Goal: Transaction & Acquisition: Purchase product/service

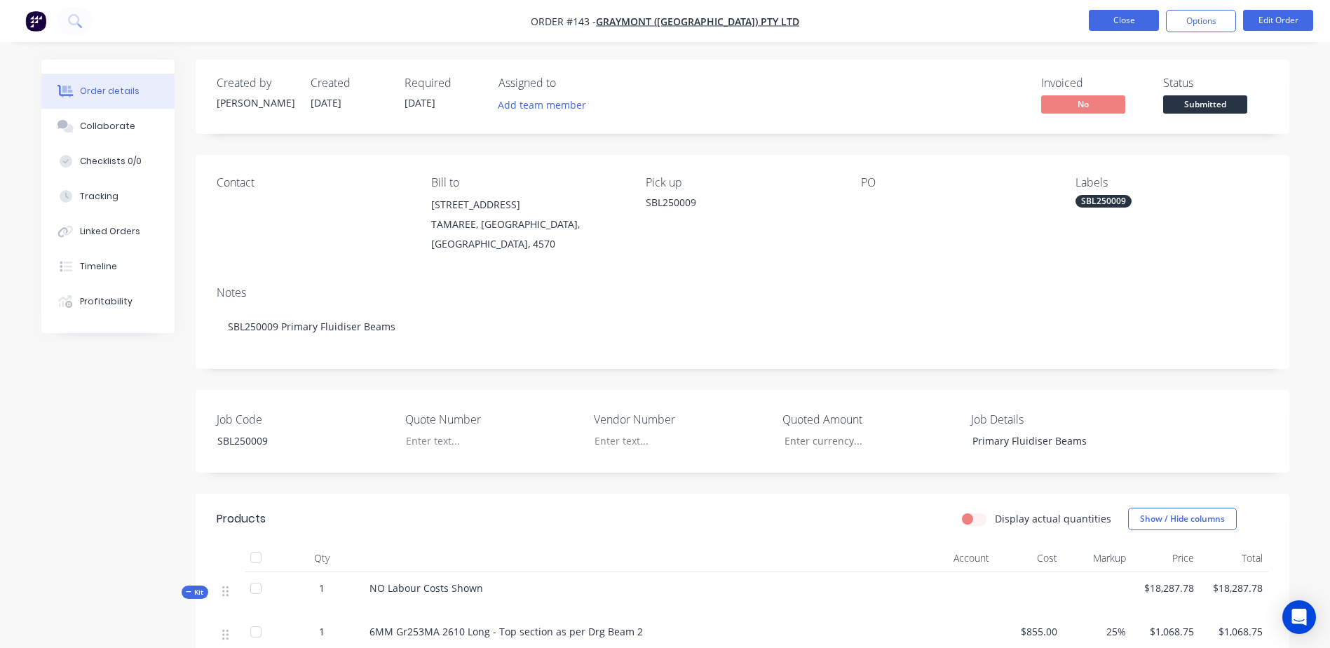
click at [1096, 27] on button "Close" at bounding box center [1124, 20] width 70 height 21
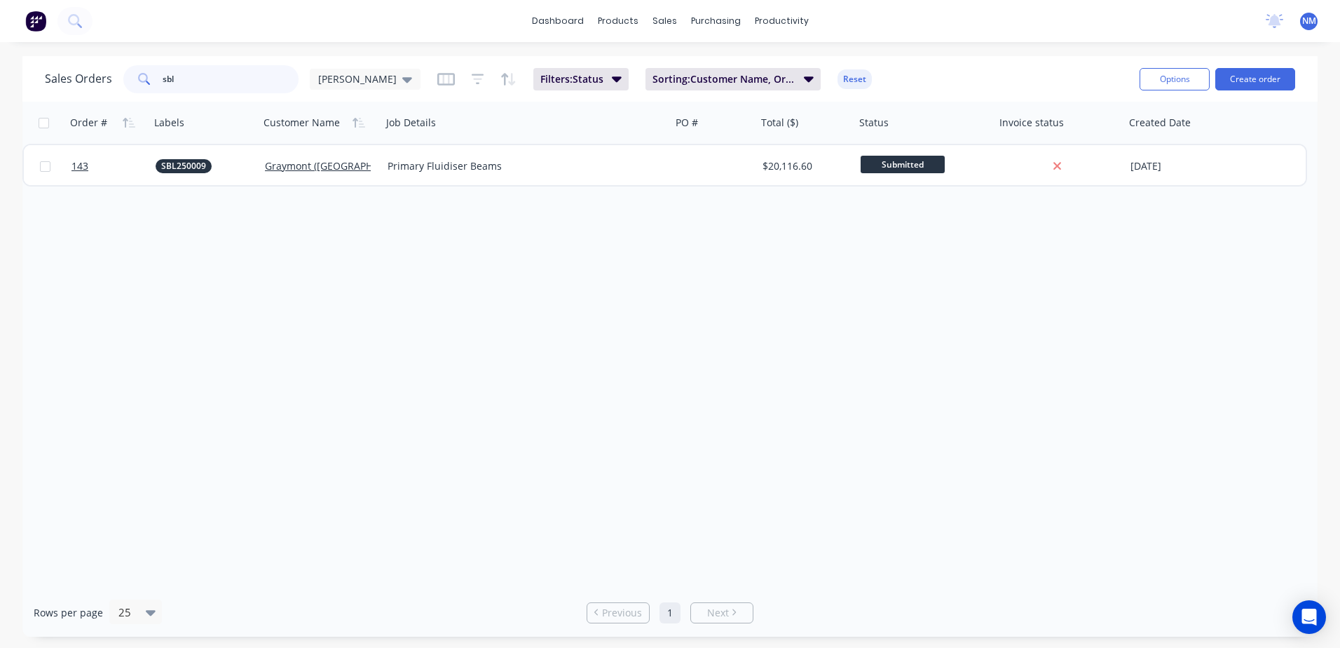
drag, startPoint x: 184, startPoint y: 86, endPoint x: 68, endPoint y: 93, distance: 115.9
click at [68, 93] on div "Sales Orders sbl [PERSON_NAME] Filters: Status Sorting: Customer Name, Order # …" at bounding box center [587, 79] width 1084 height 34
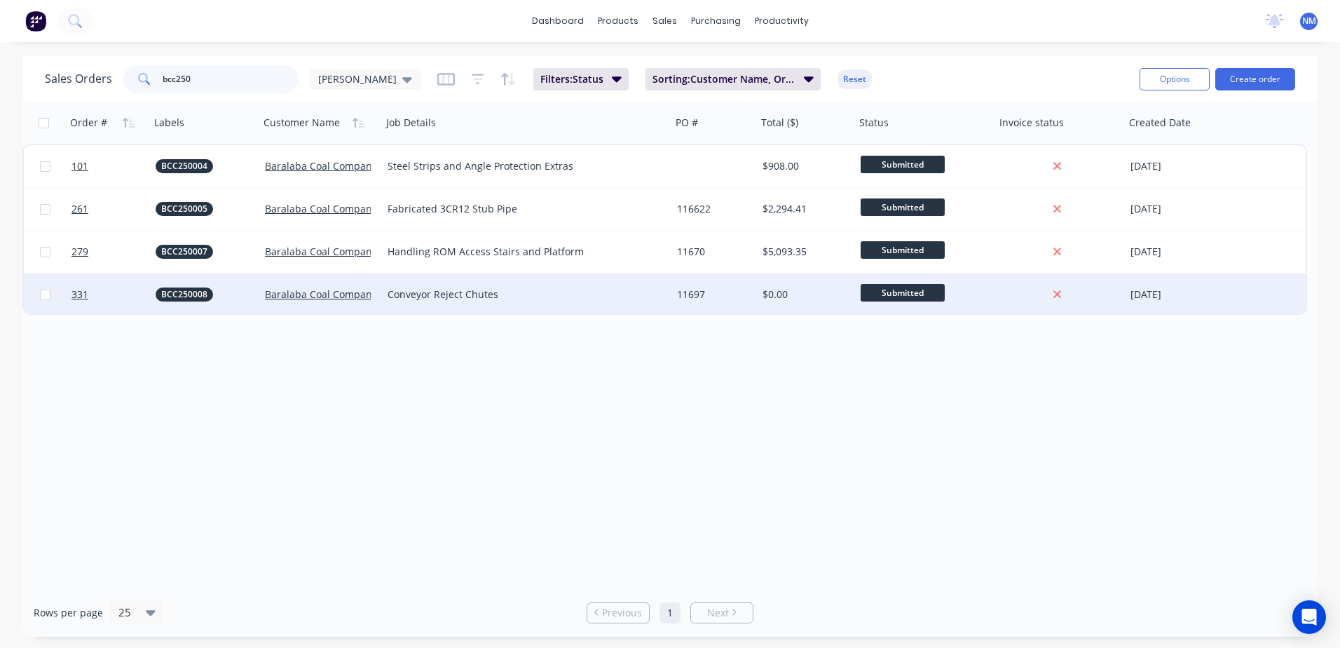
type input "bcc250"
click at [622, 289] on div "Conveyor Reject Chutes" at bounding box center [520, 294] width 264 height 14
click at [702, 298] on div "11697" at bounding box center [712, 294] width 71 height 14
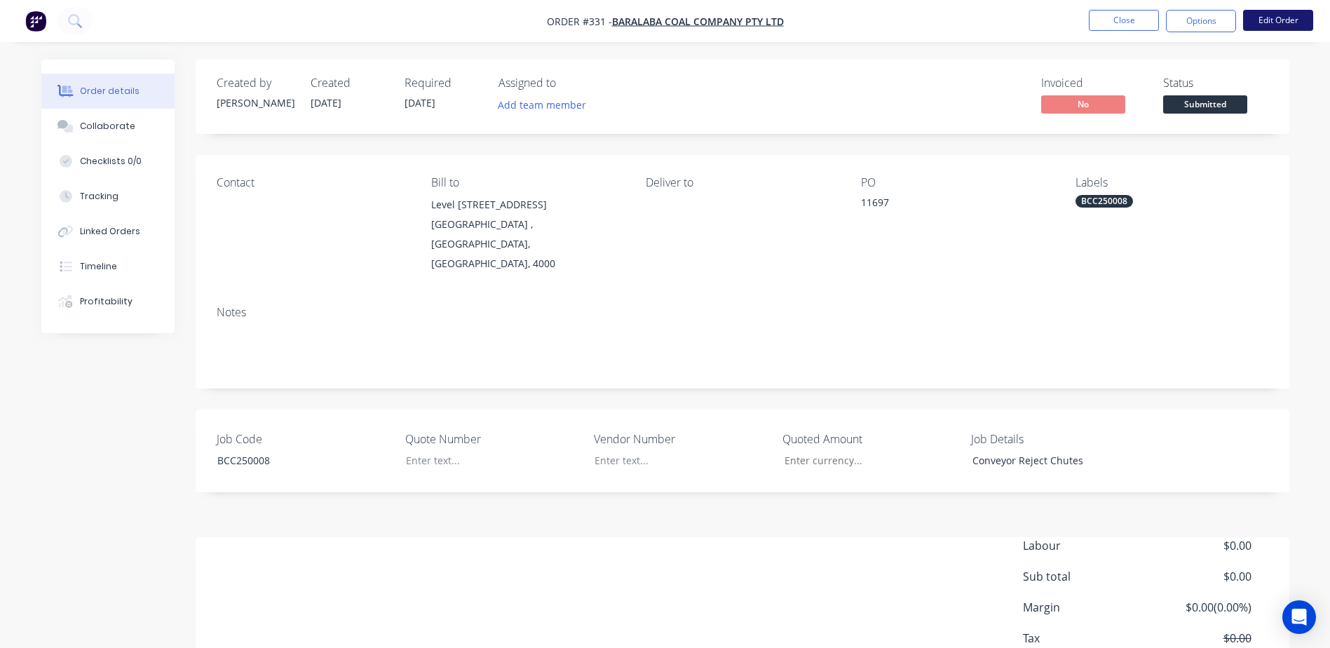
click at [1287, 22] on button "Edit Order" at bounding box center [1278, 20] width 70 height 21
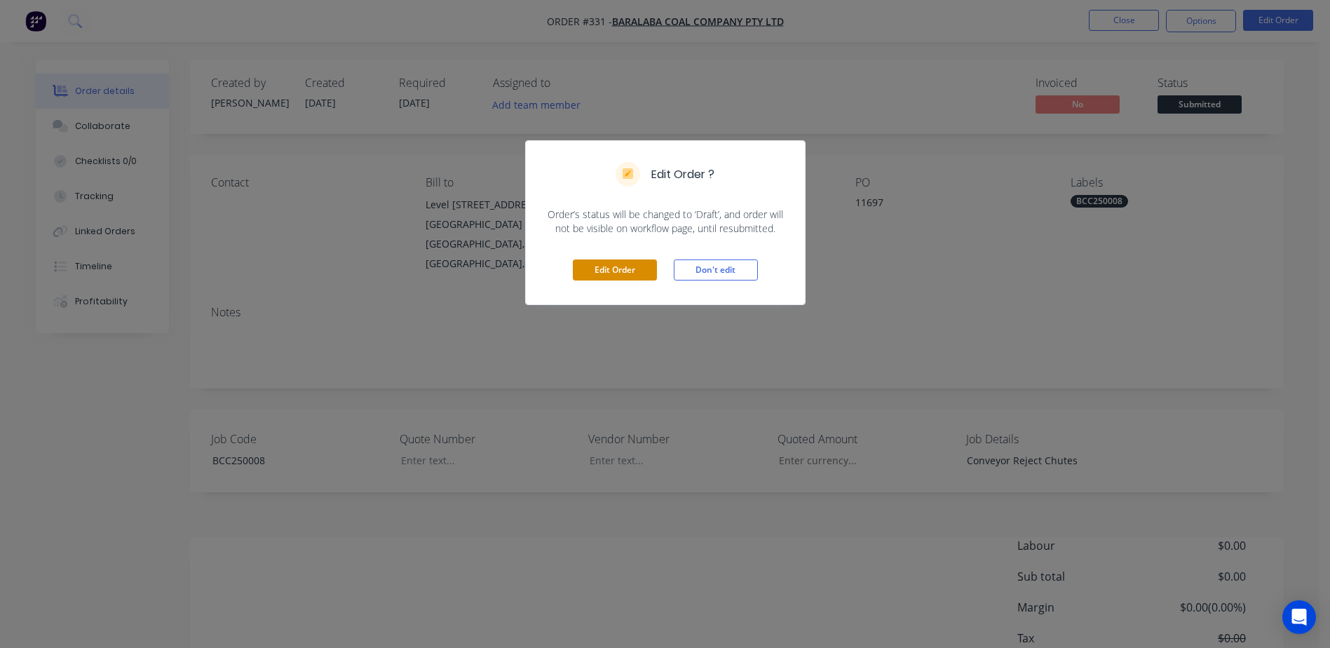
click at [594, 262] on button "Edit Order" at bounding box center [615, 269] width 84 height 21
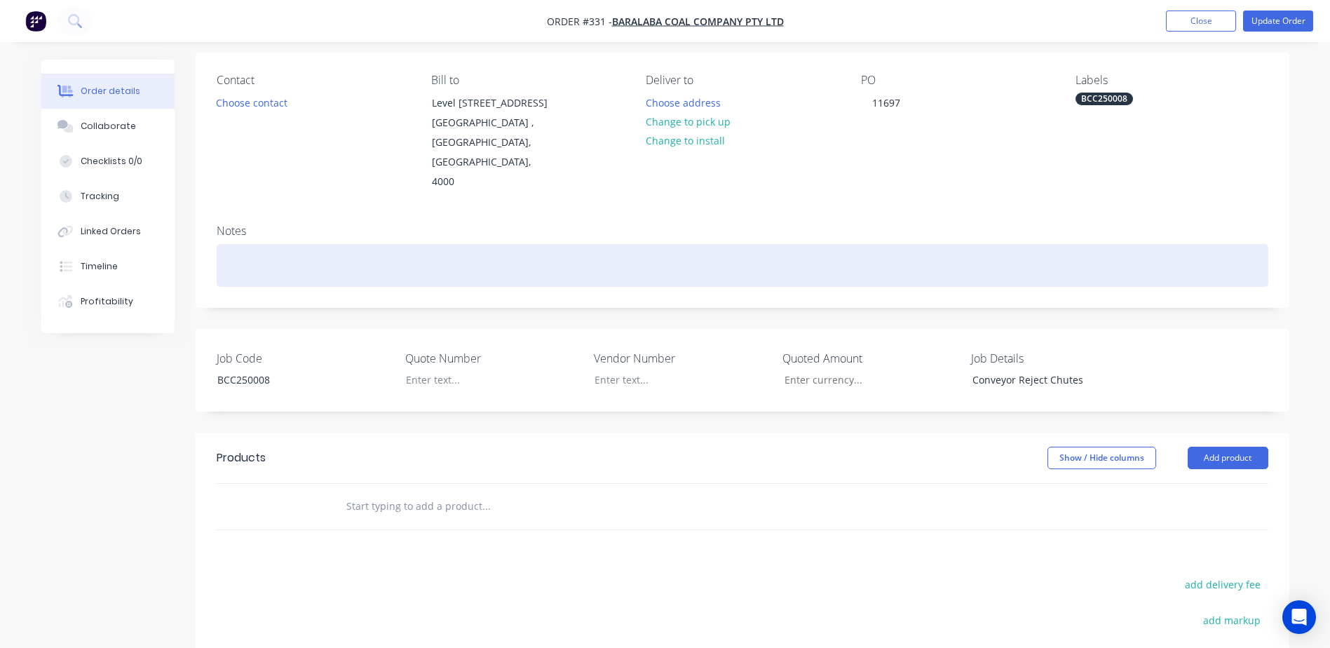
scroll to position [280, 0]
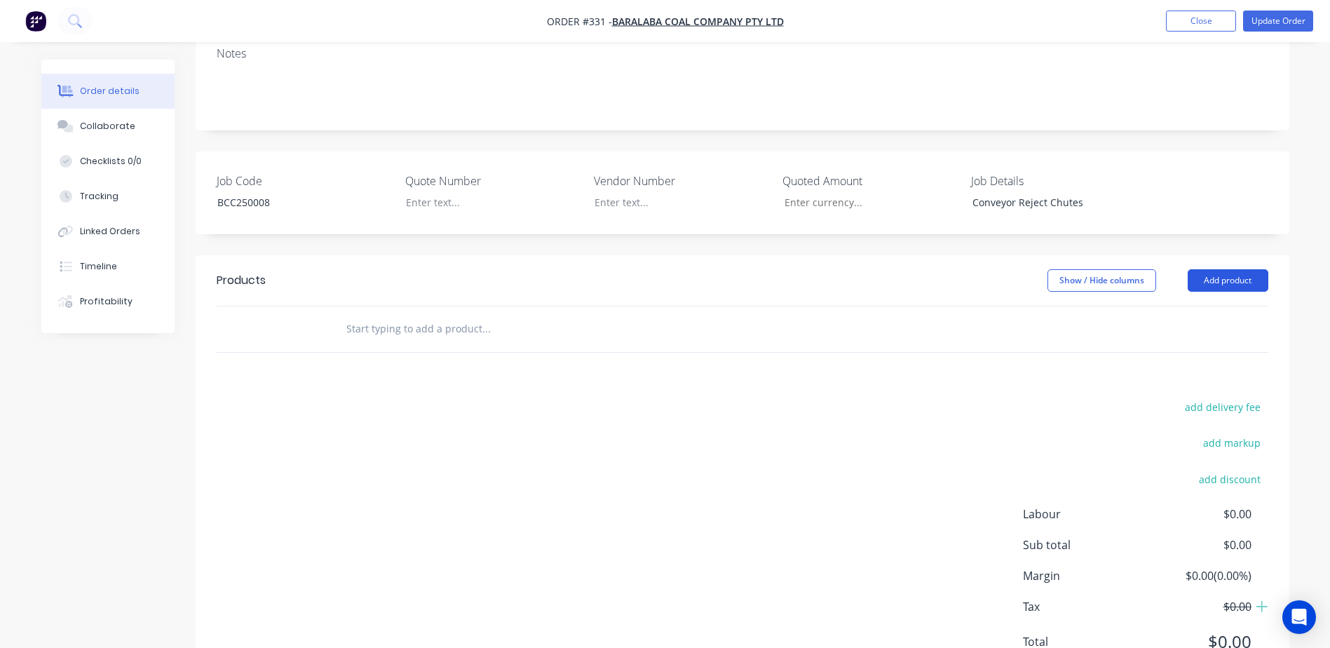
click at [1232, 269] on button "Add product" at bounding box center [1227, 280] width 81 height 22
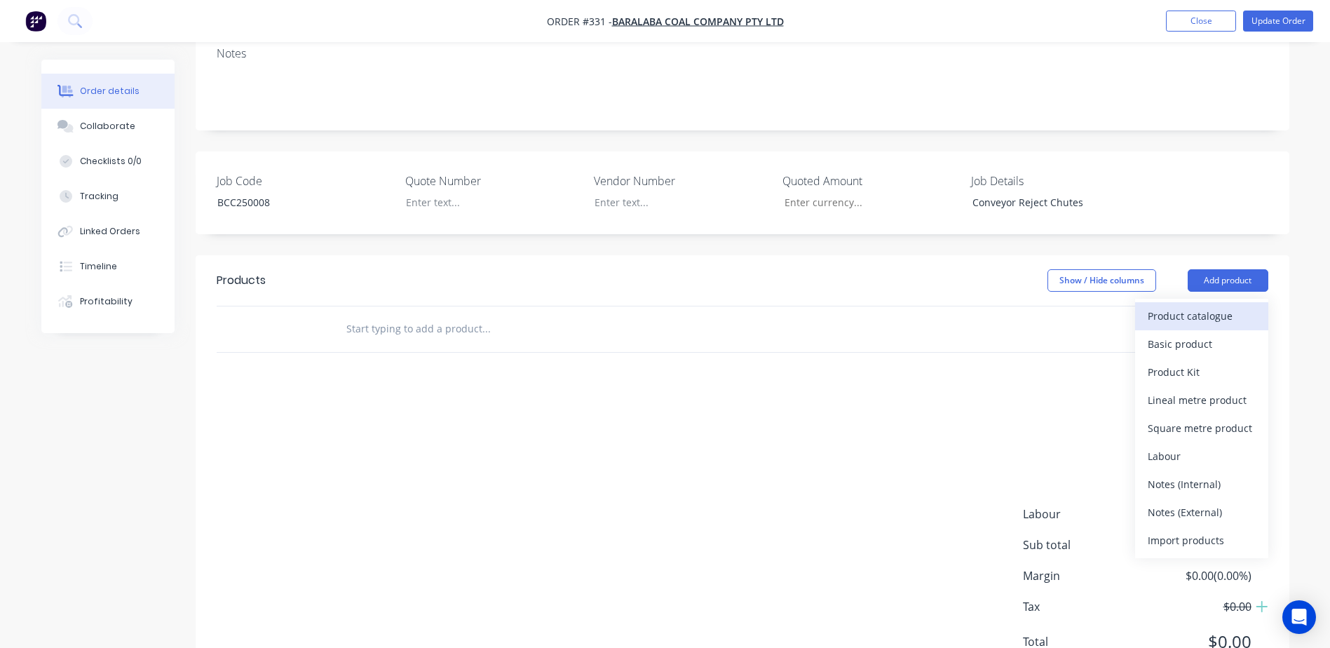
click at [1218, 306] on div "Product catalogue" at bounding box center [1201, 316] width 108 height 20
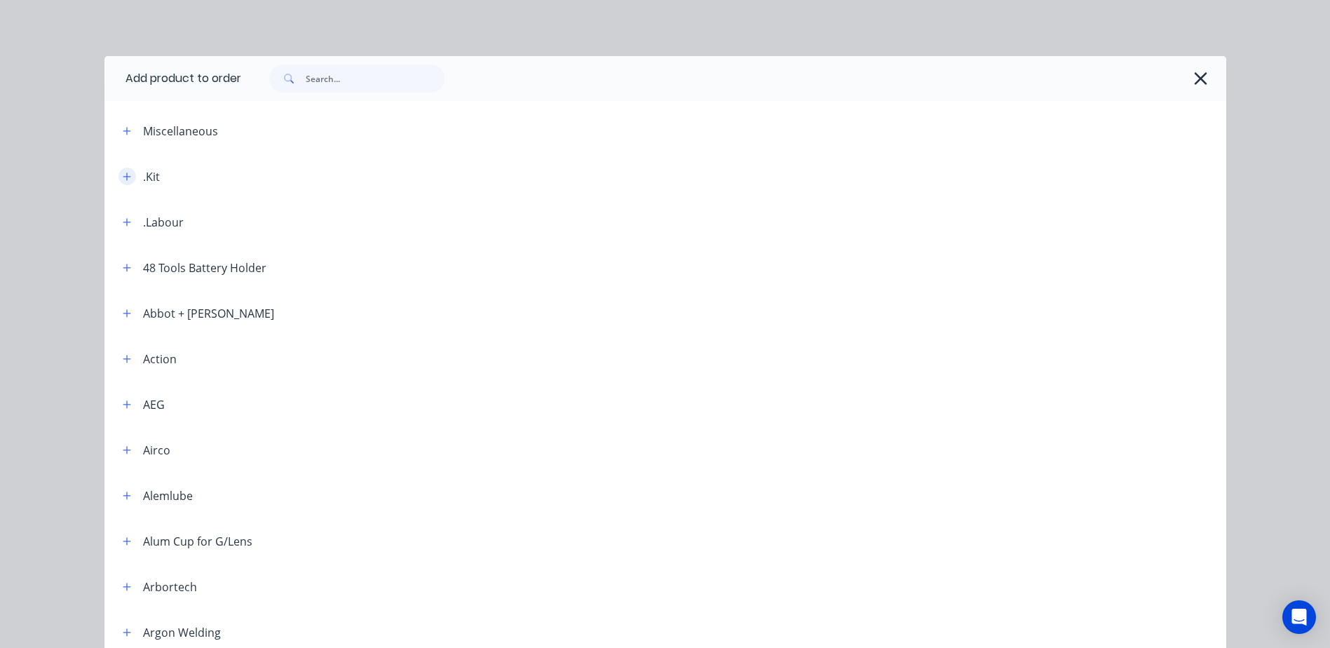
click at [123, 176] on icon "button" at bounding box center [127, 176] width 8 height 8
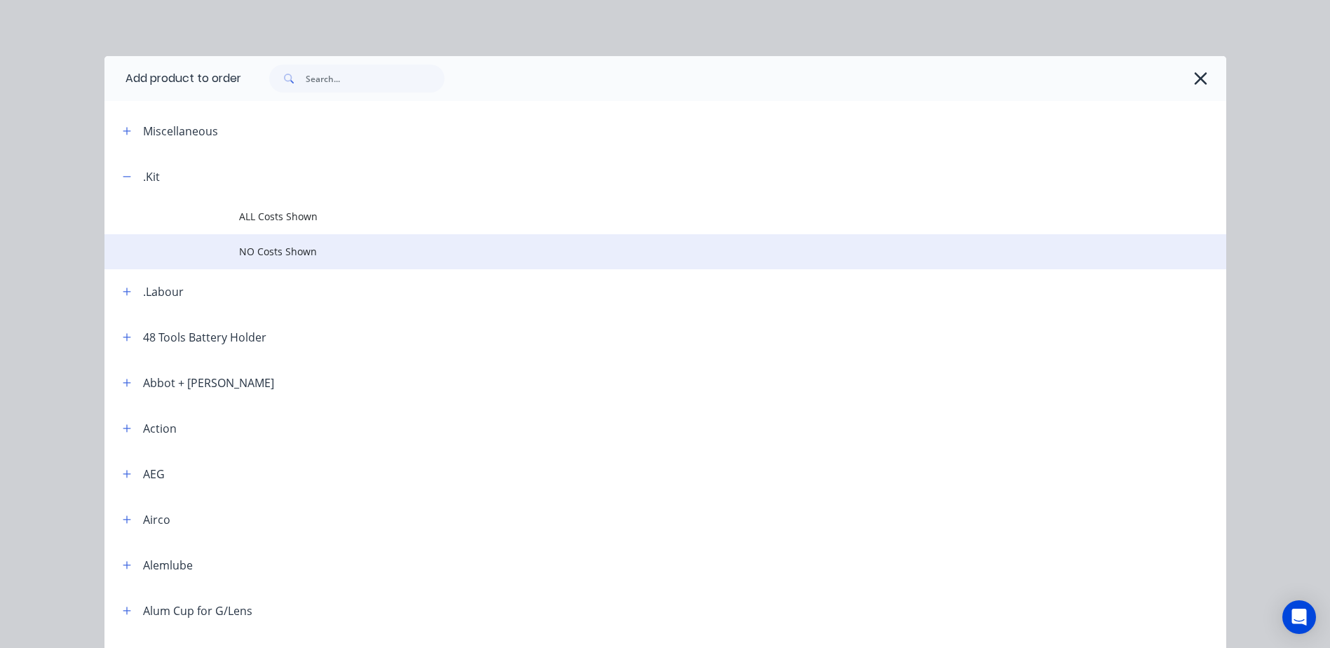
click at [287, 250] on span "NO Costs Shown" at bounding box center [633, 251] width 789 height 15
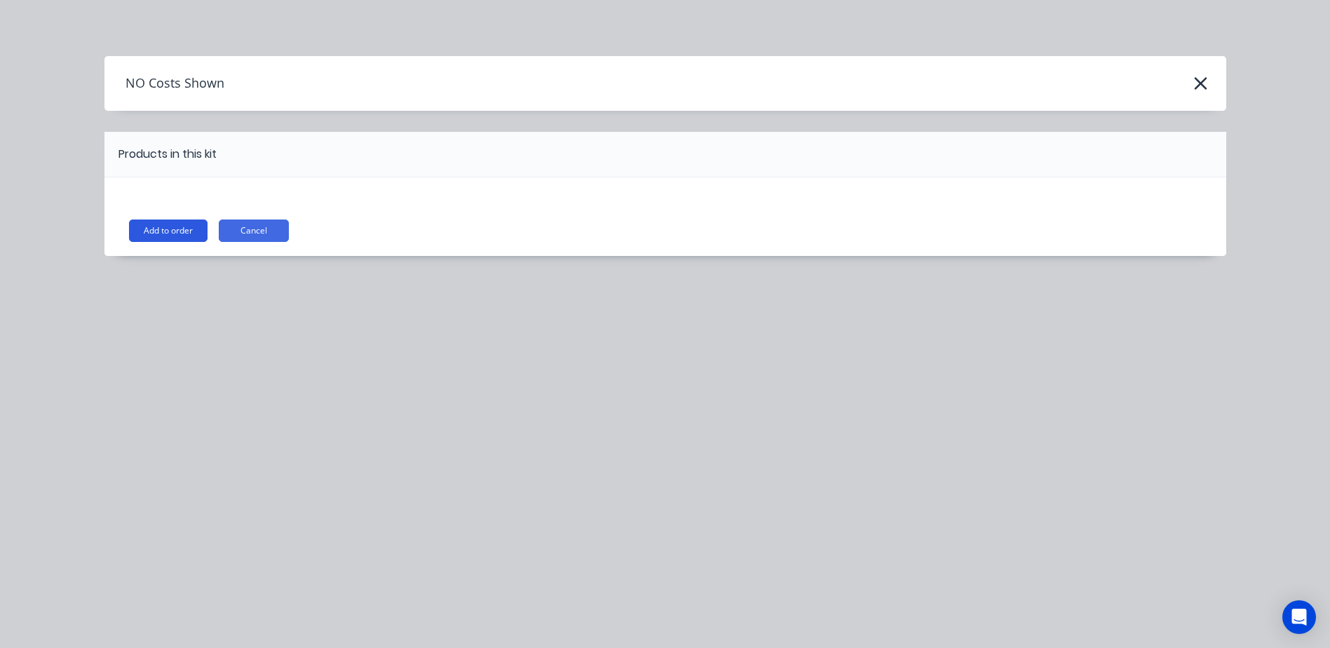
click at [162, 220] on button "Add to order" at bounding box center [168, 230] width 79 height 22
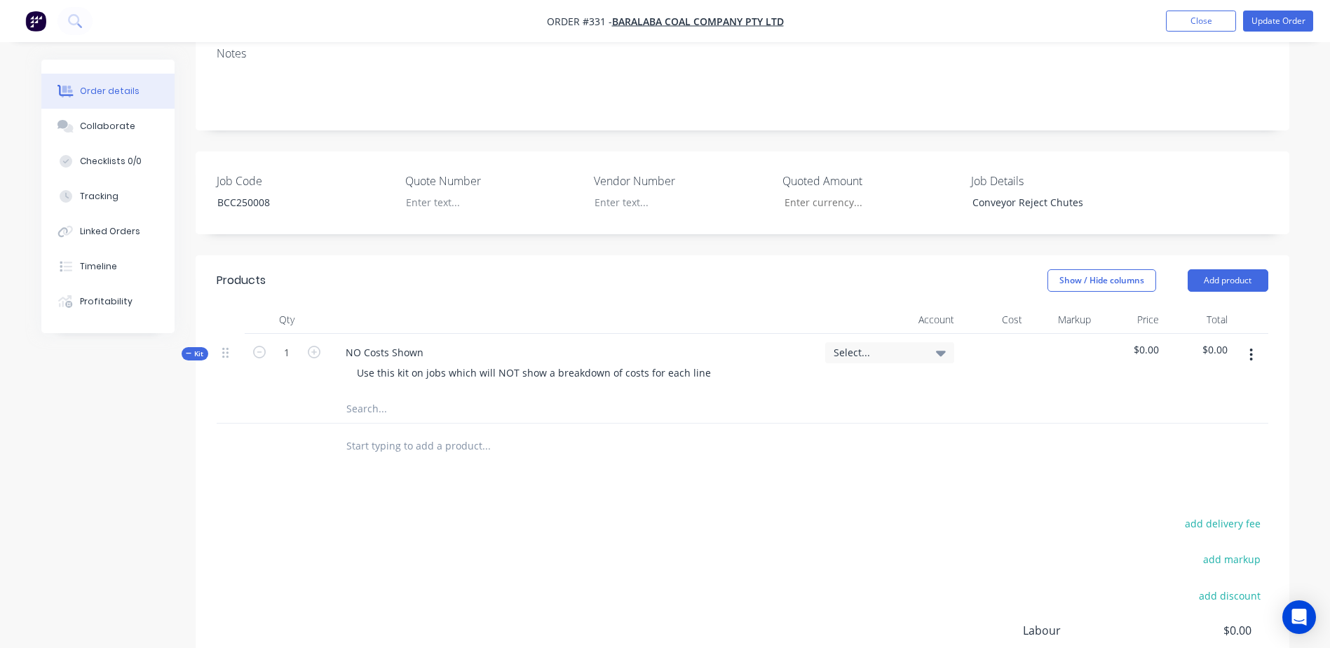
click at [363, 395] on input "text" at bounding box center [486, 409] width 280 height 28
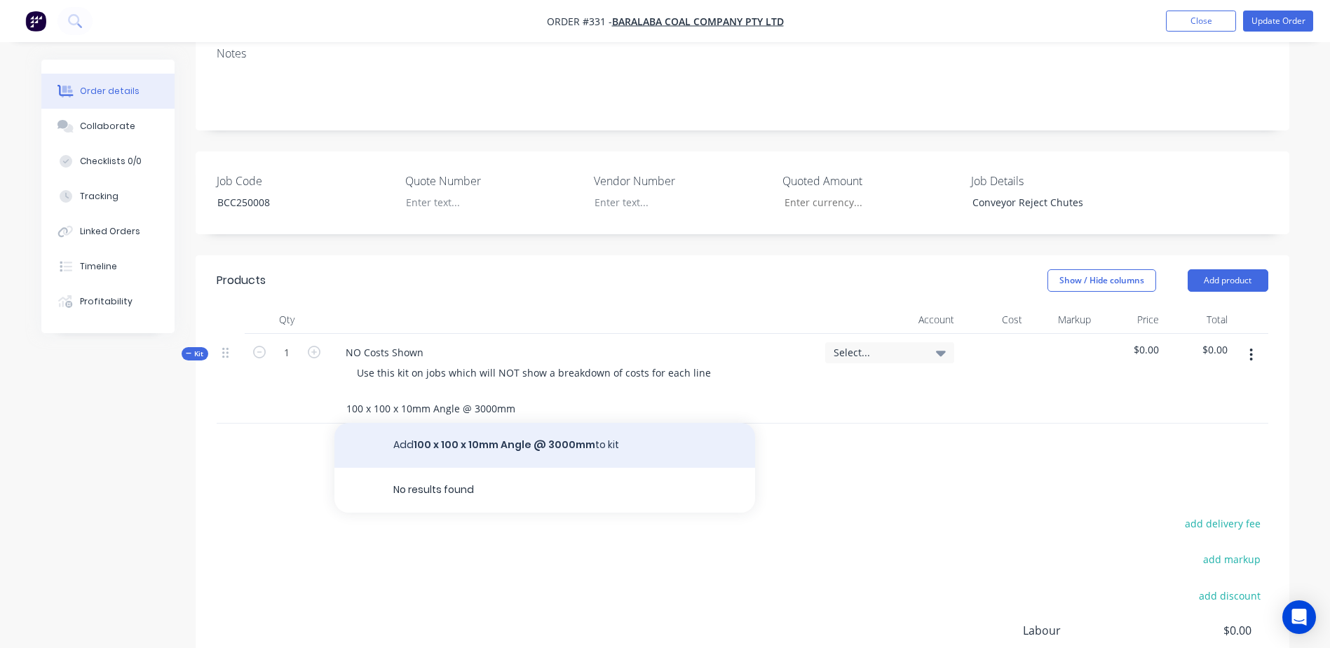
type input "100 x 100 x 10mm Angle @ 3000mm"
click at [543, 423] on button "Add 100 x 100 x 10mm Angle @ 3000mm to kit" at bounding box center [544, 445] width 421 height 45
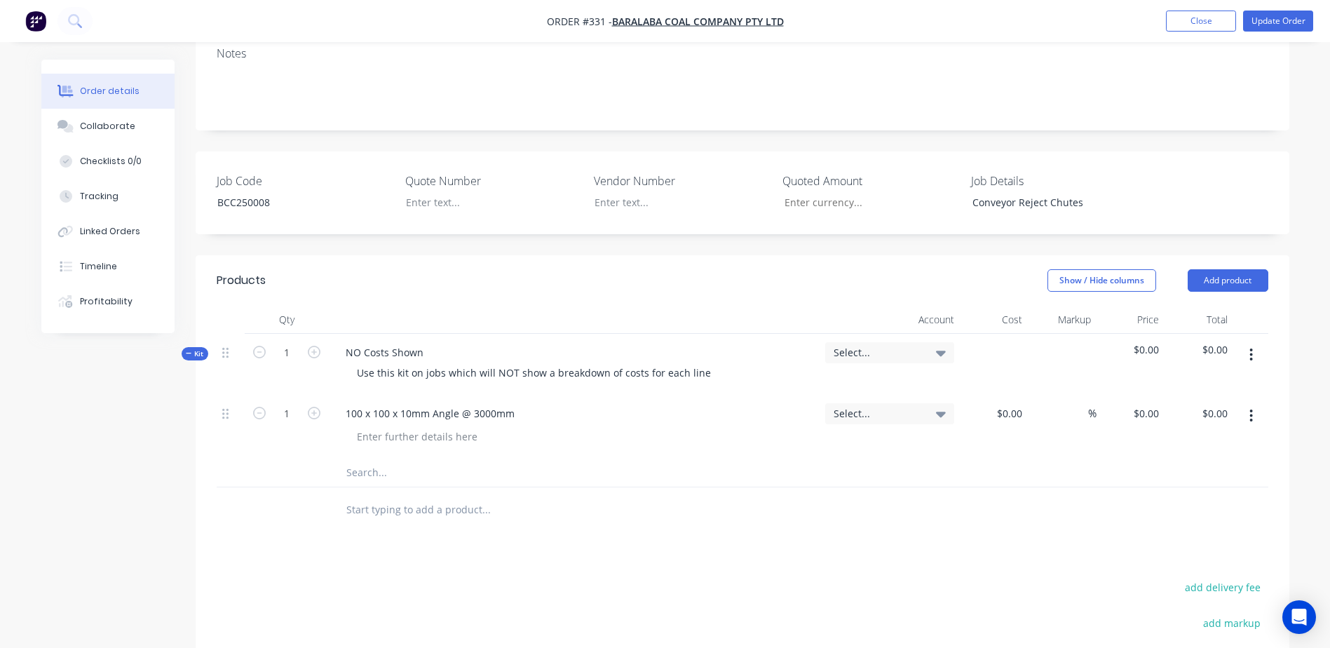
click at [1002, 395] on div "$0.00 $0.00" at bounding box center [994, 427] width 69 height 64
click at [1004, 395] on div "$0.00" at bounding box center [994, 427] width 69 height 64
type input "$146.44"
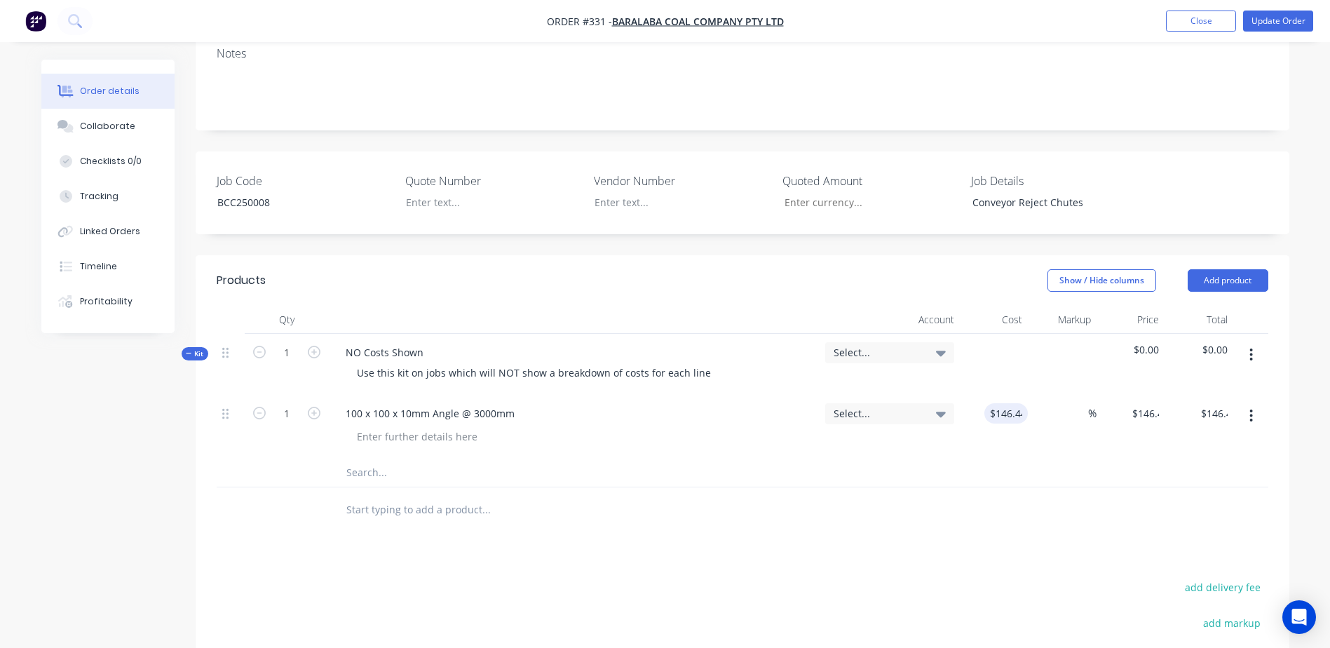
click at [365, 458] on input "text" at bounding box center [486, 472] width 280 height 28
type input "1"
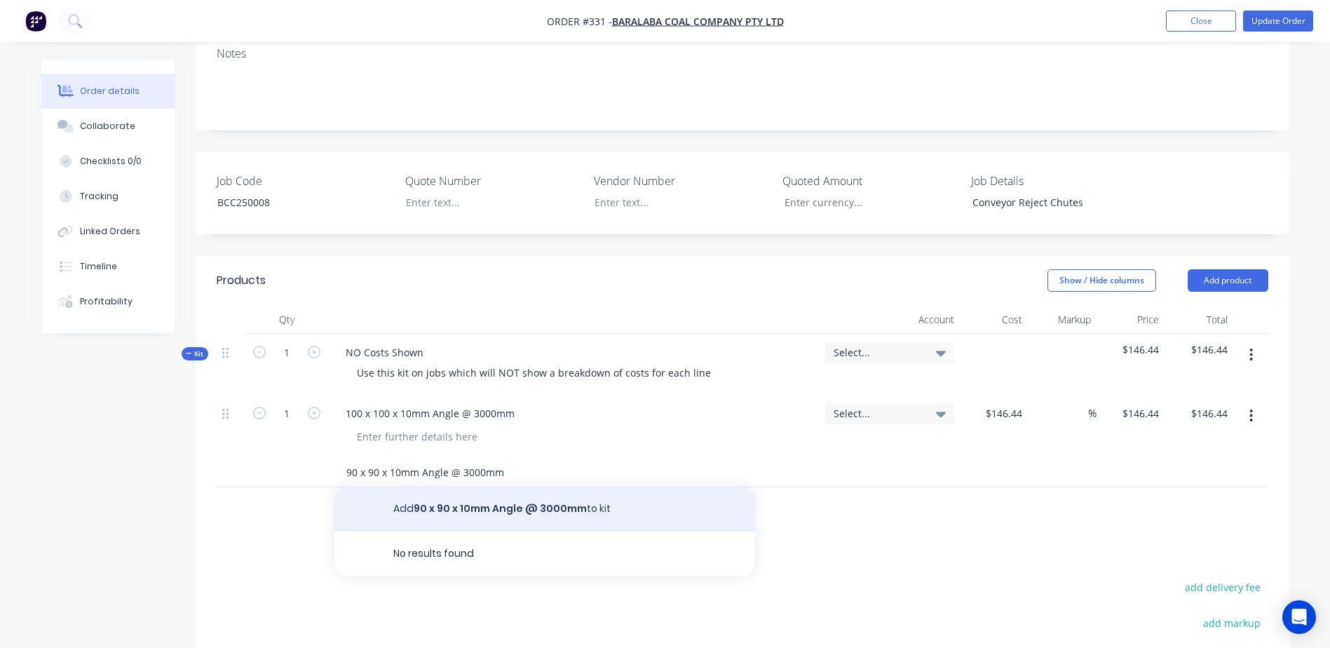
type input "90 x 90 x 10mm Angle @ 3000mm"
click at [484, 486] on button "Add 90 x 90 x 10mm Angle @ 3000mm to kit" at bounding box center [544, 508] width 421 height 45
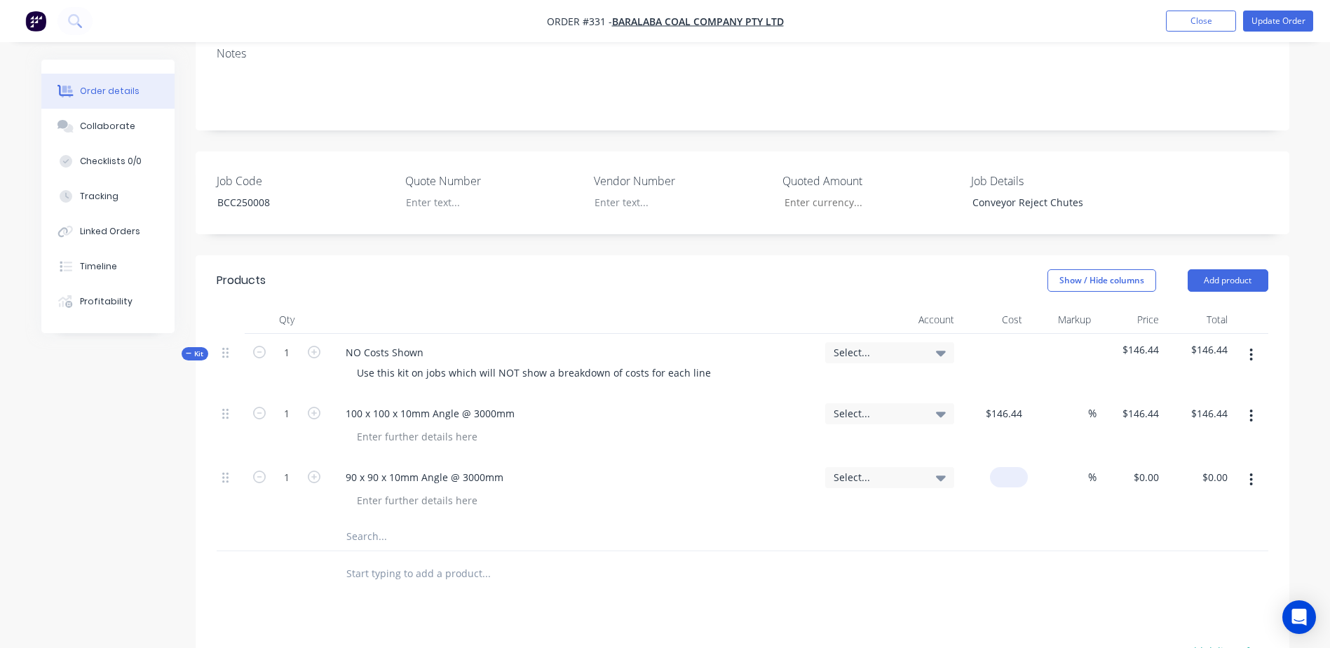
click at [996, 458] on div "$0.00" at bounding box center [994, 490] width 69 height 64
type input "$130.96"
click at [1272, 27] on button "Update Order" at bounding box center [1278, 21] width 70 height 21
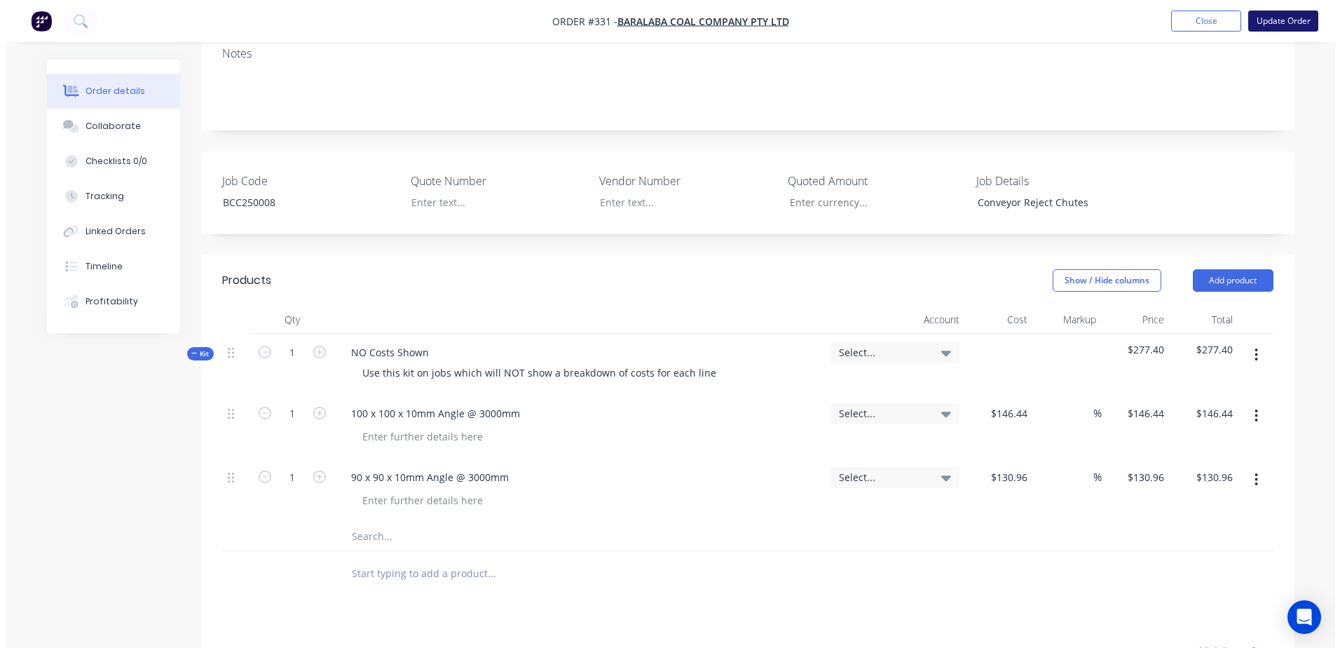
scroll to position [0, 0]
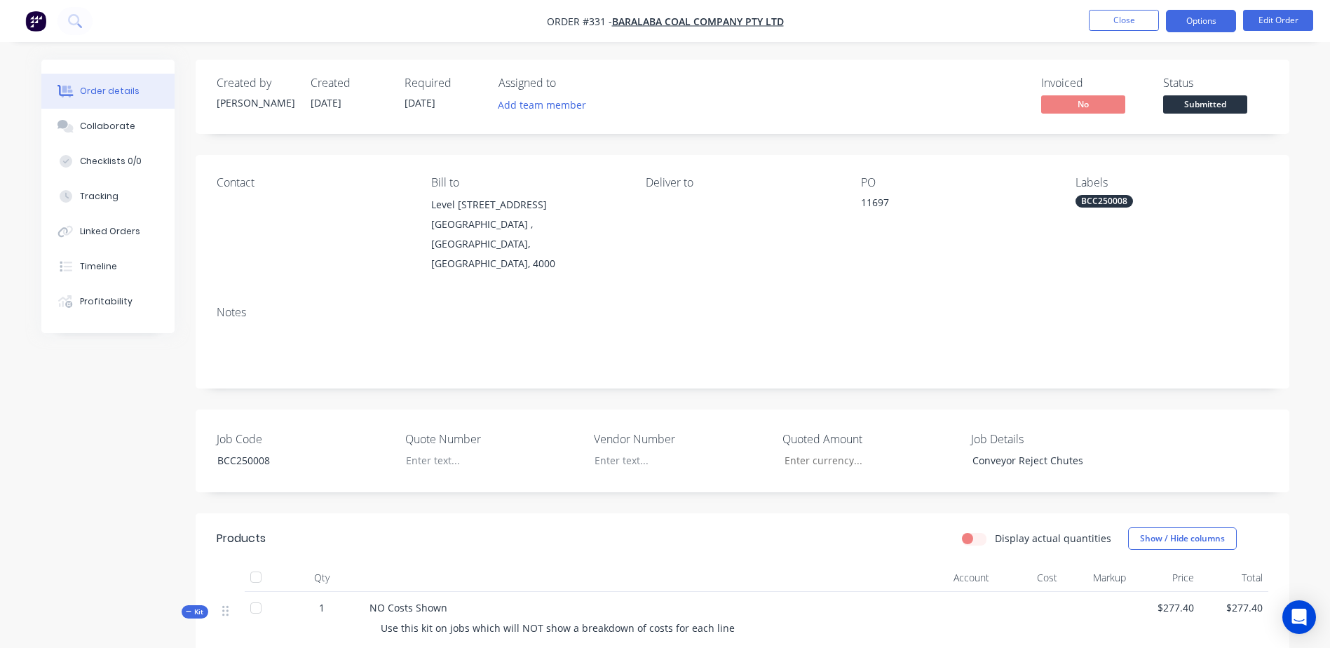
click at [1208, 19] on button "Options" at bounding box center [1201, 21] width 70 height 22
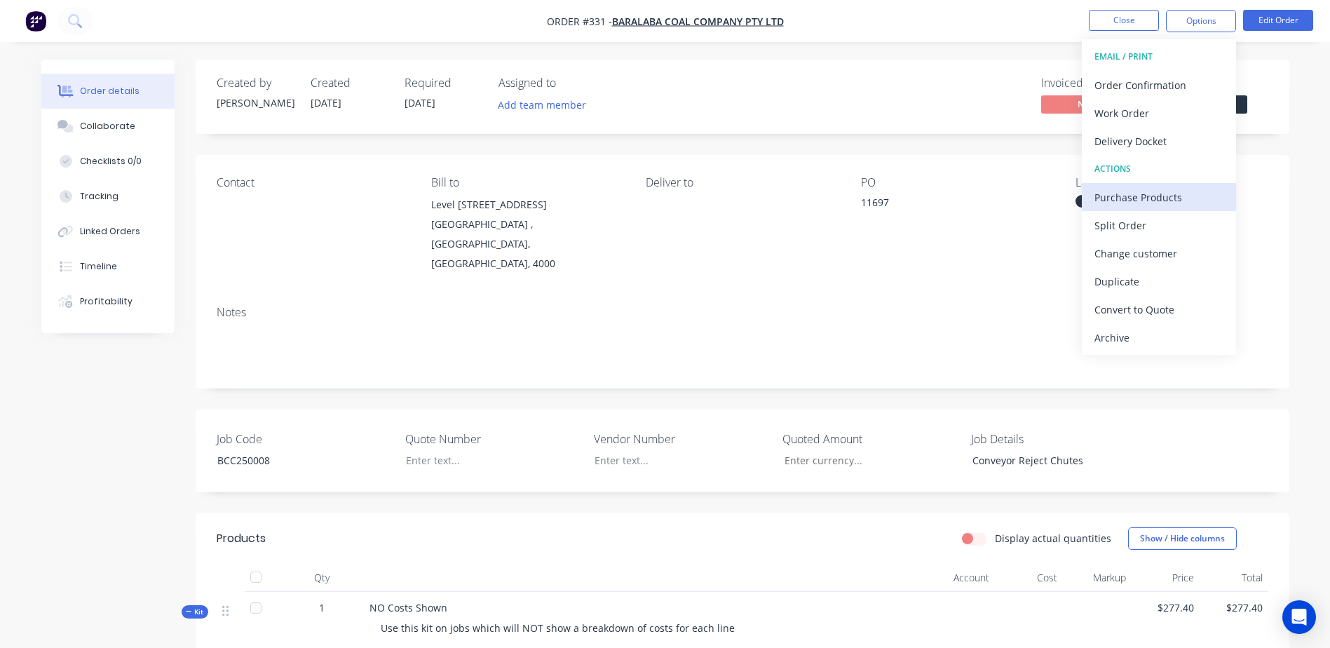
click at [1202, 190] on div "Purchase Products" at bounding box center [1158, 197] width 129 height 20
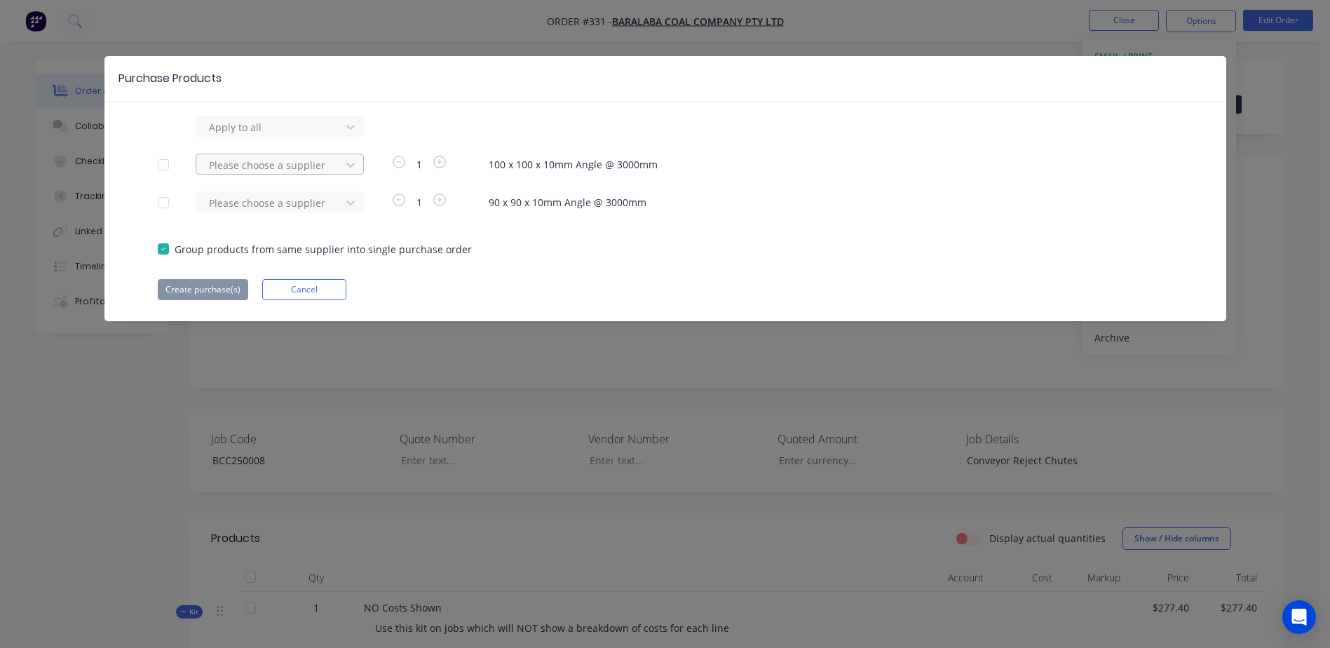
click at [242, 170] on div at bounding box center [270, 165] width 126 height 18
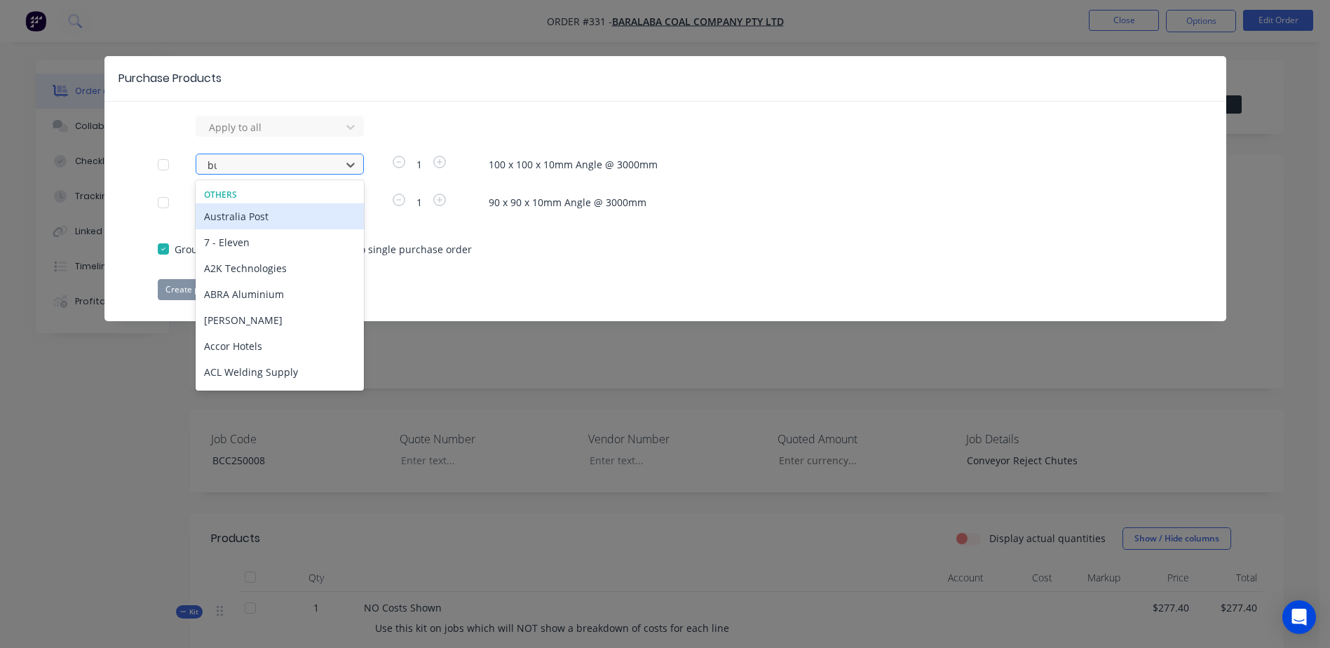
type input "bud"
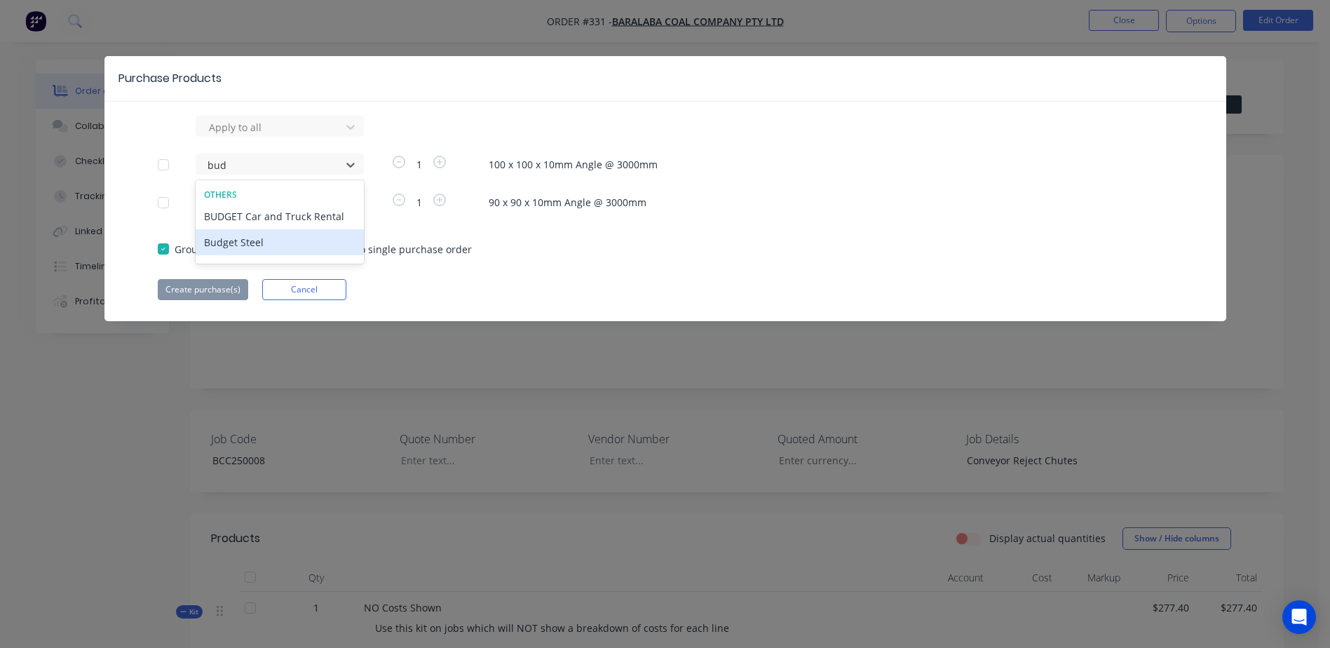
click at [266, 240] on div "Budget Steel" at bounding box center [280, 242] width 168 height 26
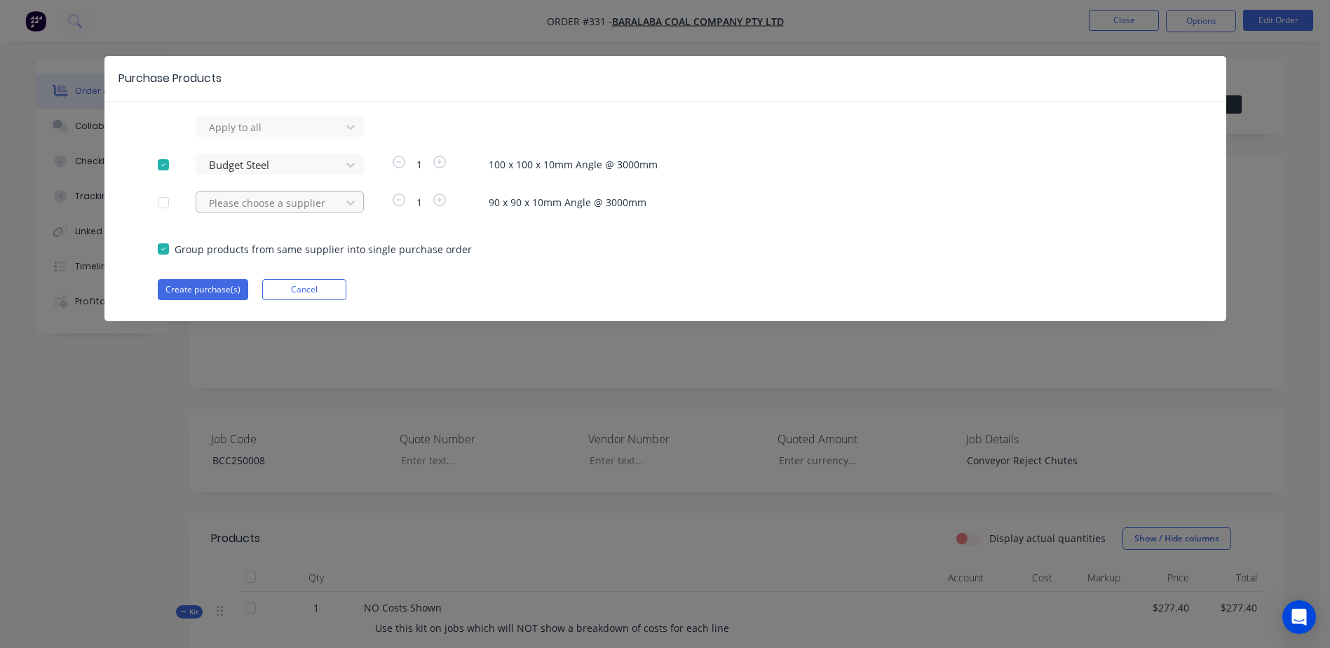
click at [233, 201] on div at bounding box center [270, 203] width 126 height 18
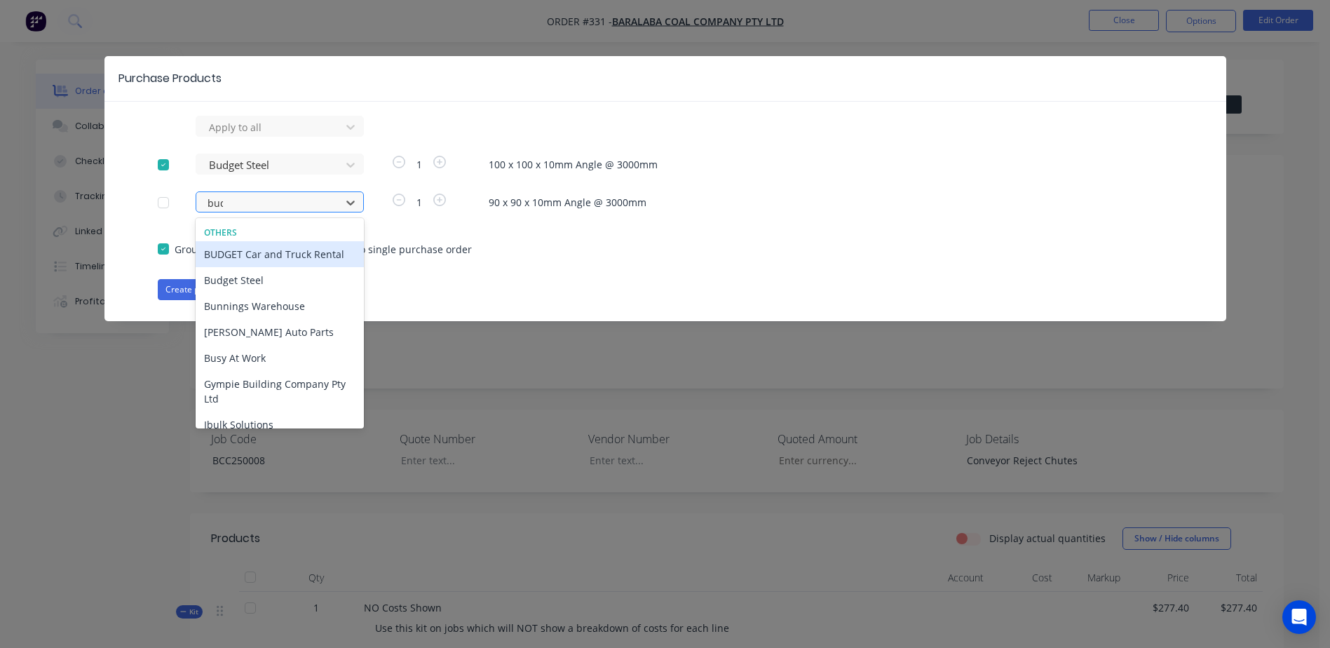
type input "budg"
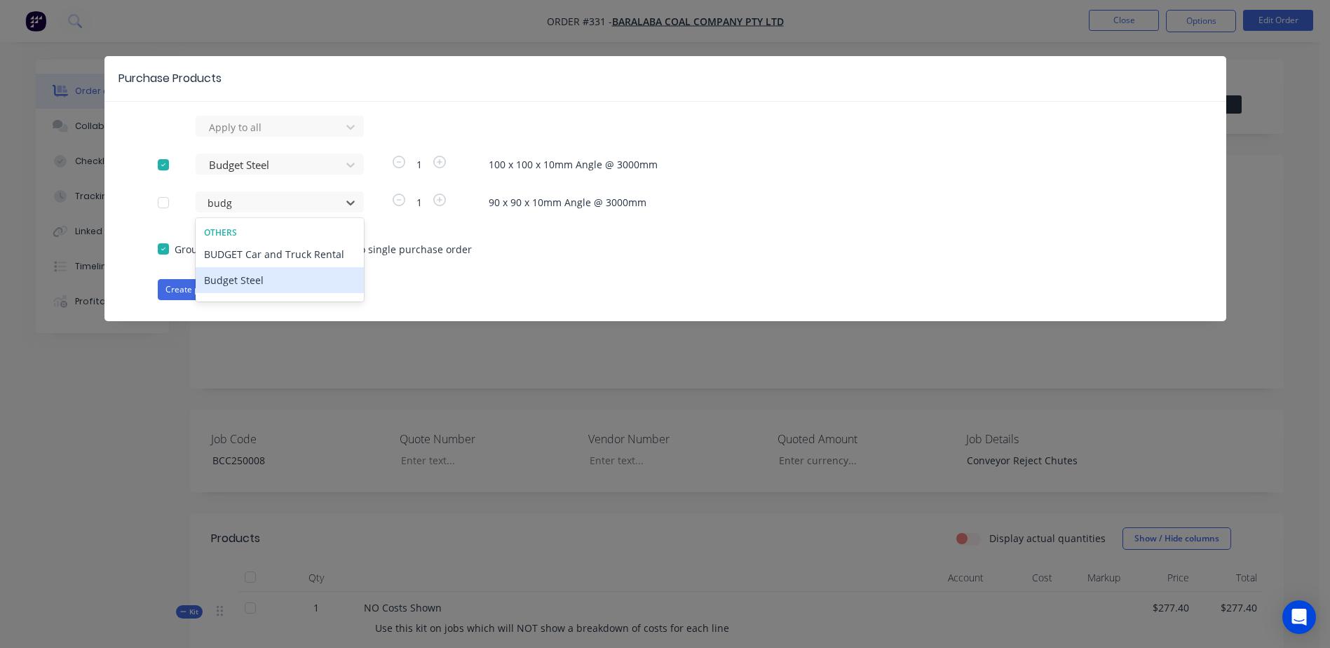
click at [263, 280] on div "Budget Steel" at bounding box center [280, 280] width 168 height 26
click at [207, 289] on button "Create purchase(s)" at bounding box center [203, 289] width 90 height 21
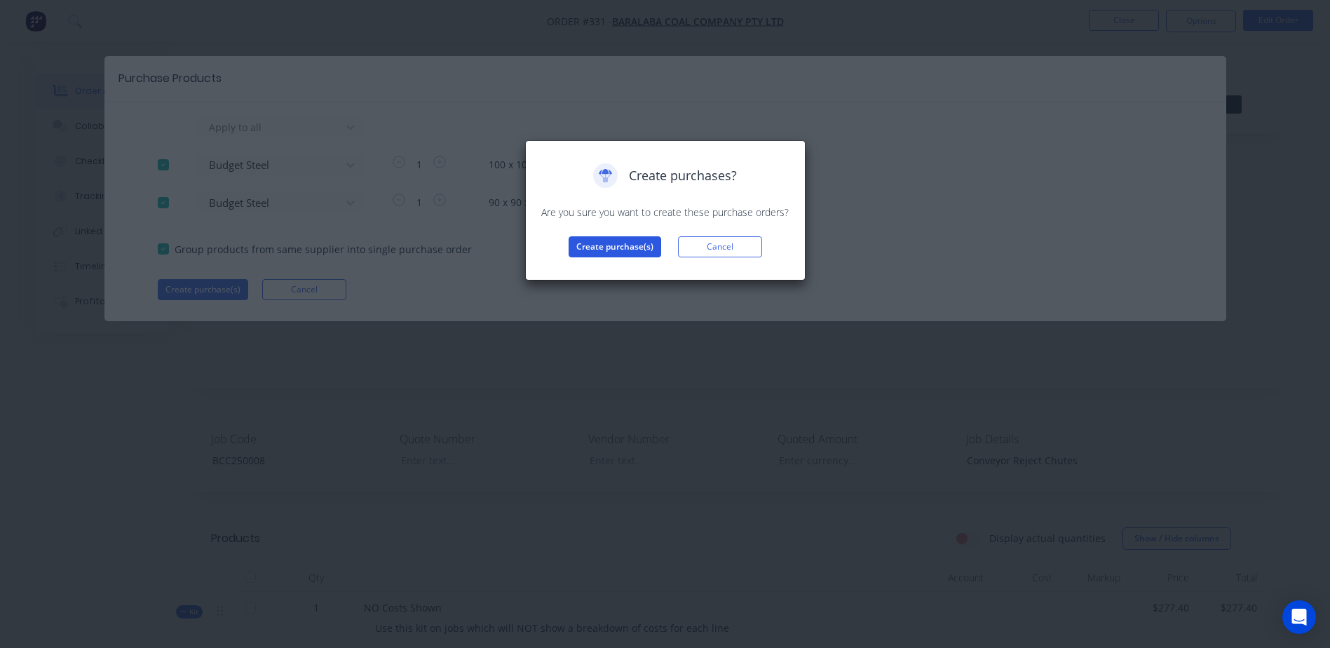
click at [604, 246] on button "Create purchase(s)" at bounding box center [614, 246] width 93 height 21
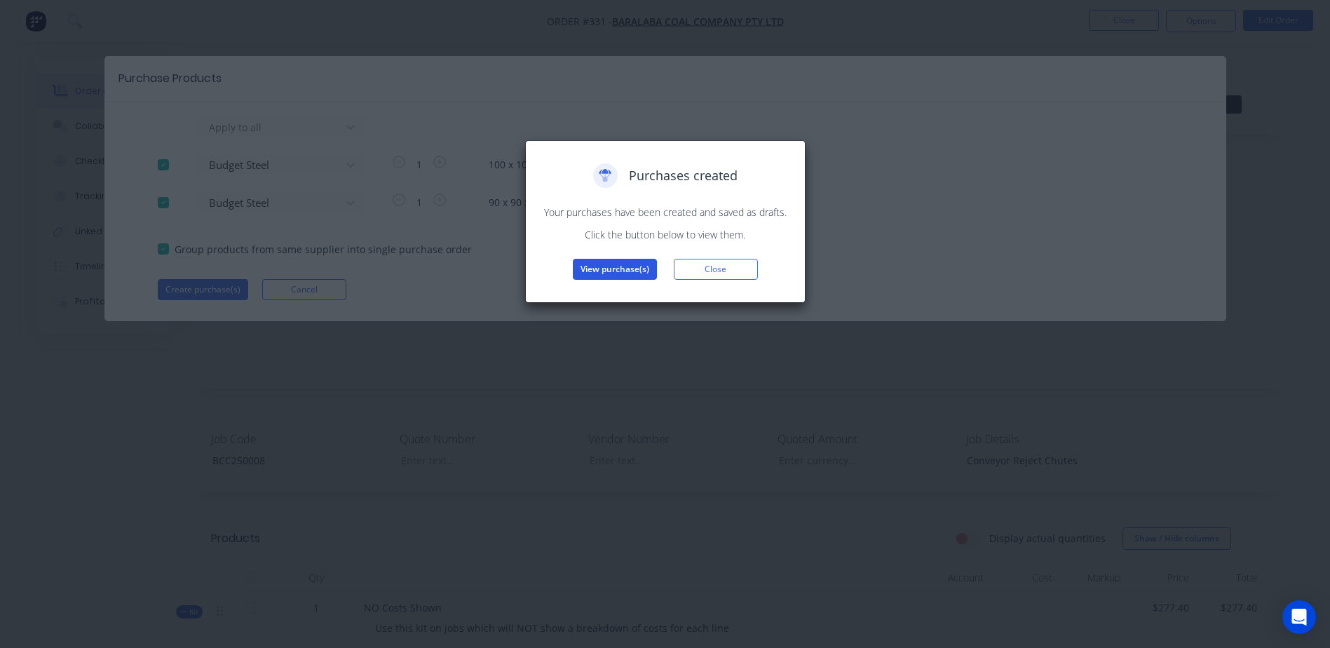
click at [615, 271] on button "View purchase(s)" at bounding box center [615, 269] width 84 height 21
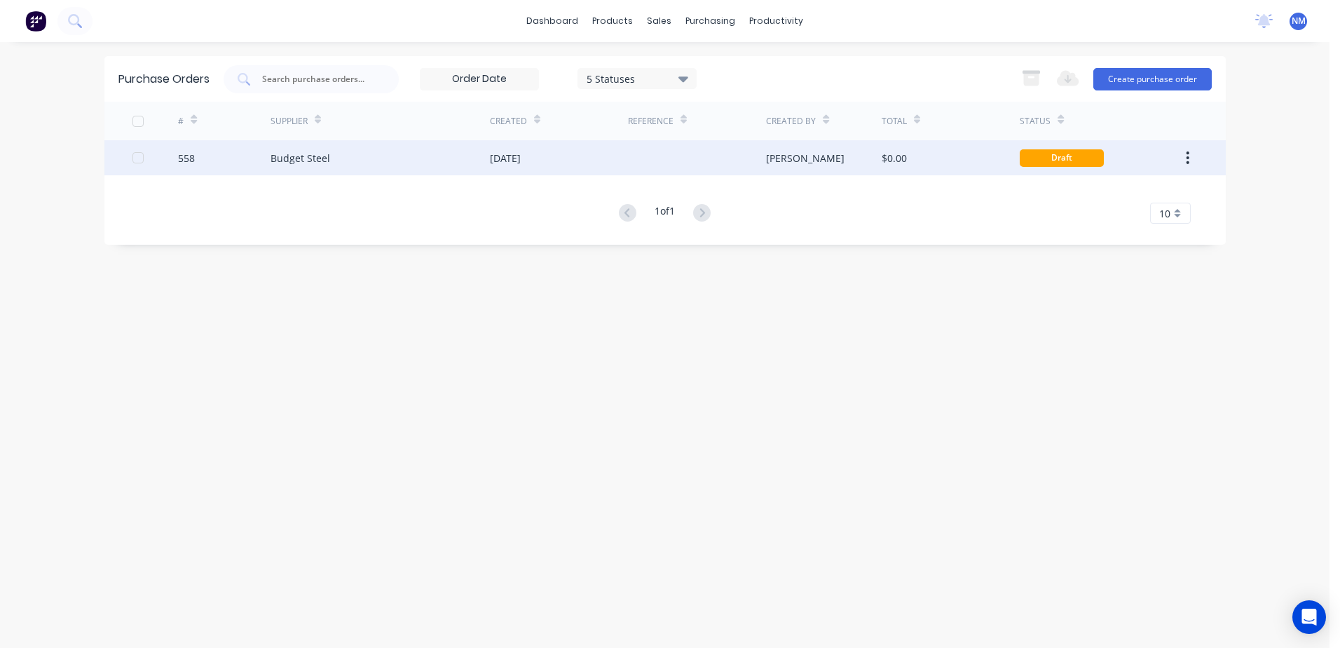
click at [956, 154] on div "$0.00" at bounding box center [951, 157] width 138 height 35
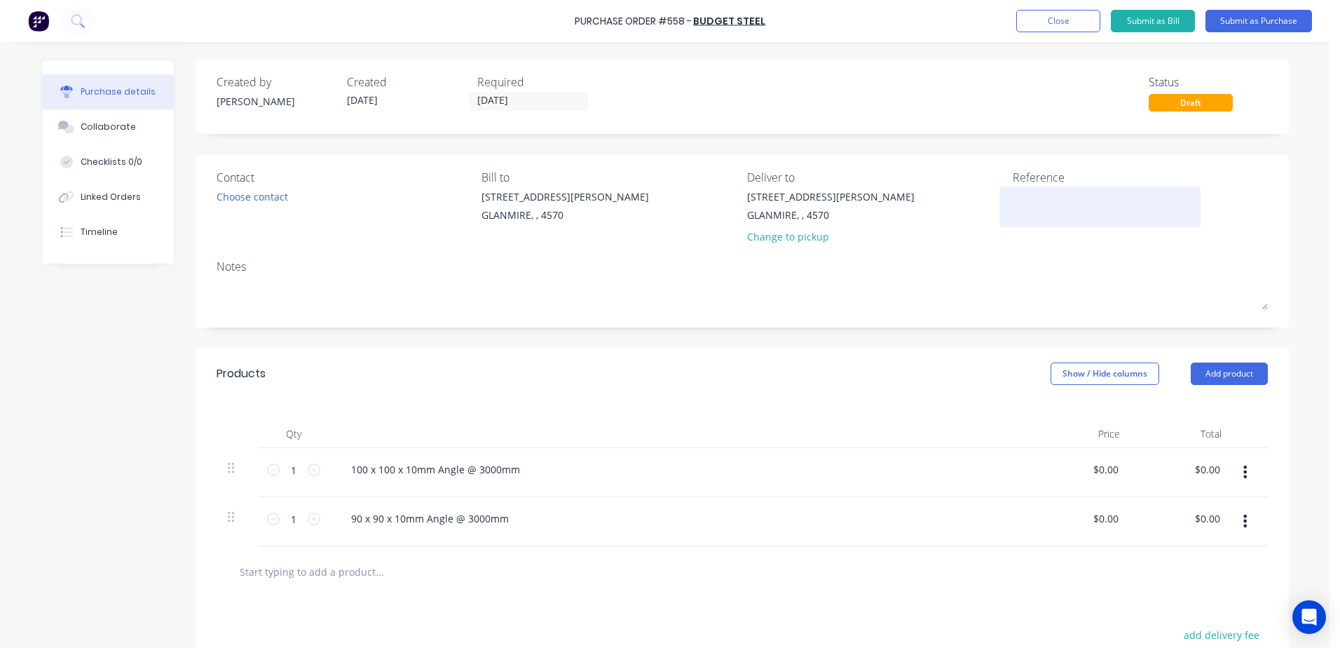
click at [1032, 198] on textarea at bounding box center [1100, 205] width 175 height 32
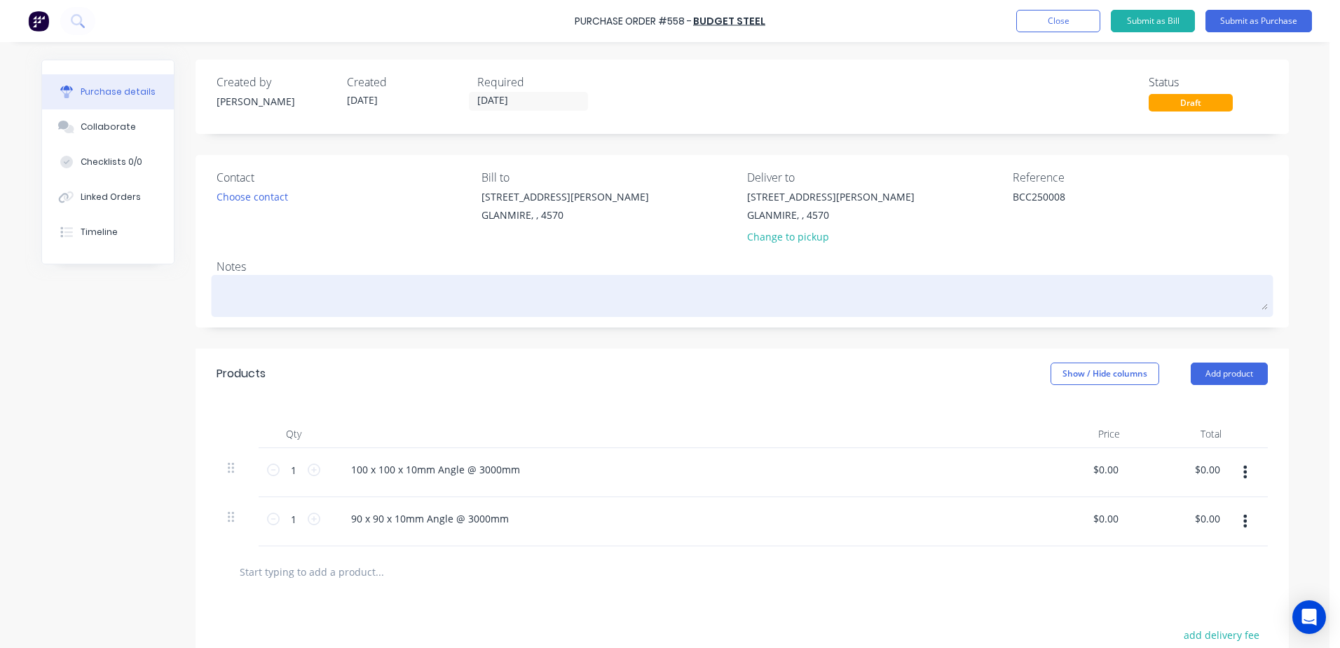
type textarea "BCC250008"
click at [240, 290] on textarea at bounding box center [742, 294] width 1051 height 32
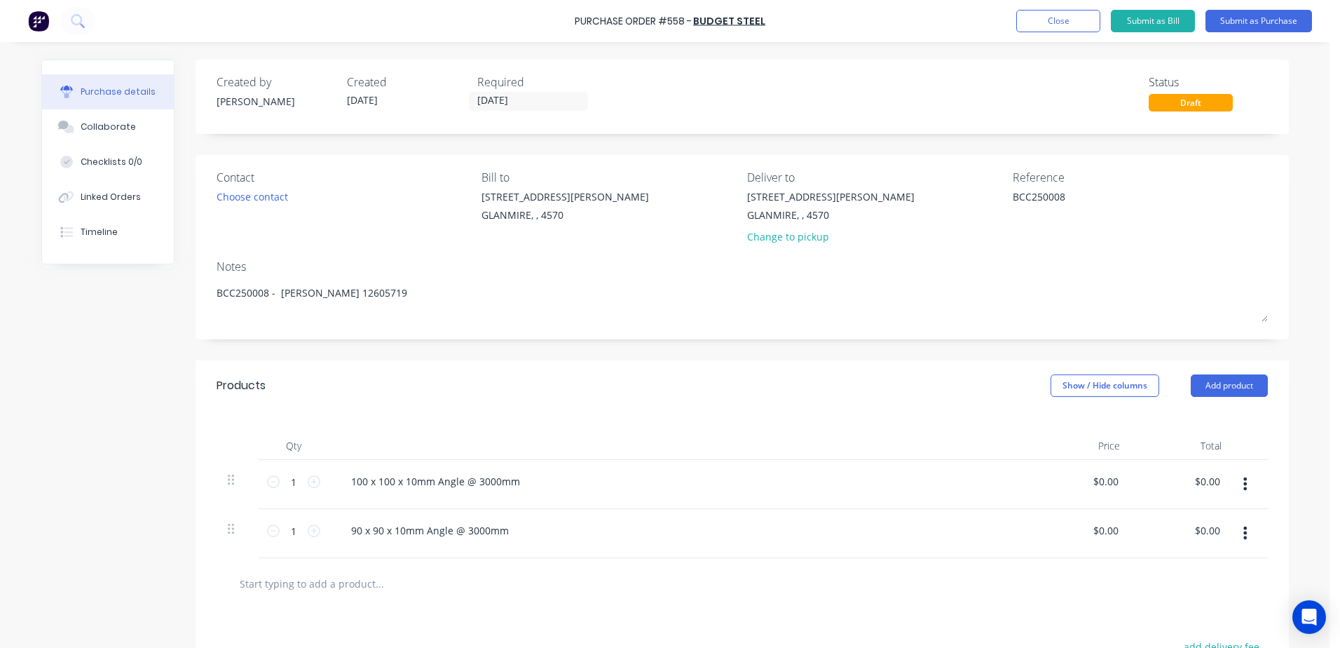
type textarea "BCC250008 - [PERSON_NAME] 12605719"
click at [1076, 481] on div "$0.00 $0.00" at bounding box center [1081, 484] width 102 height 49
click at [1092, 482] on input "0.0000" at bounding box center [1105, 481] width 32 height 20
drag, startPoint x: 1080, startPoint y: 482, endPoint x: 1171, endPoint y: 486, distance: 91.3
click at [1171, 486] on div "1 1 100 x 100 x 10mm Angle @ 3000mm 0.0000 0.0000 $0.00 $0.00" at bounding box center [742, 484] width 1051 height 49
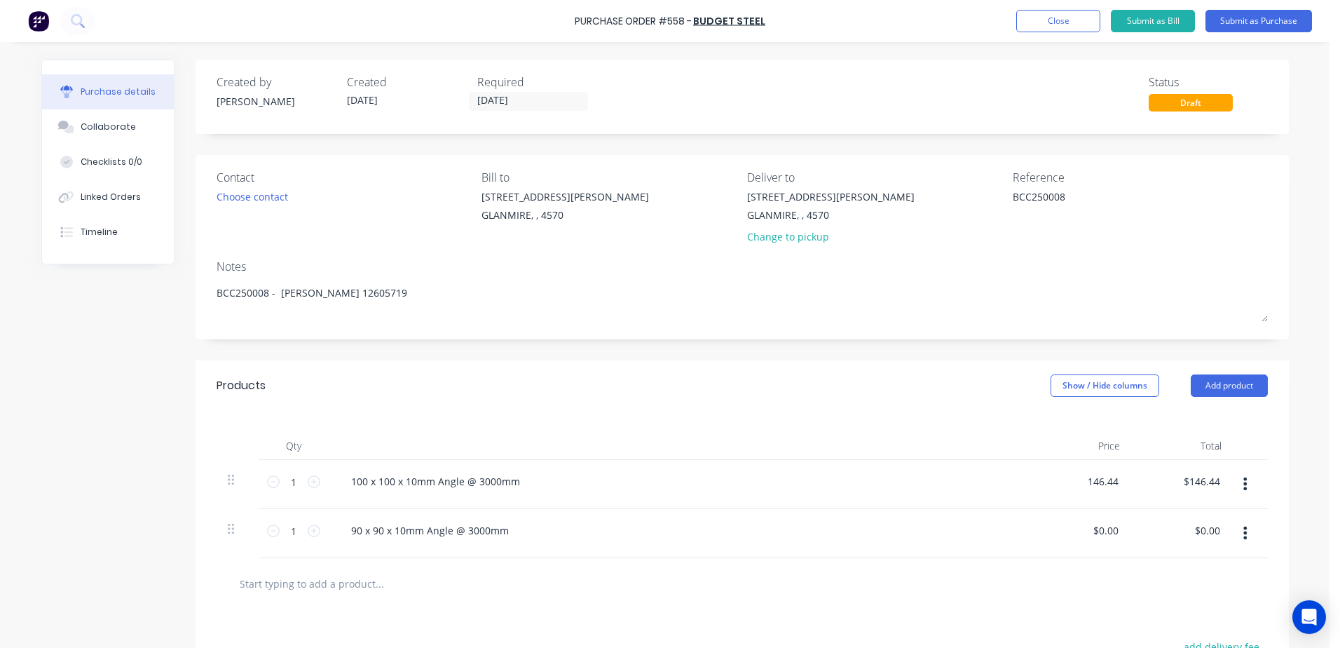
type input "$146.44"
drag, startPoint x: 1083, startPoint y: 533, endPoint x: 1189, endPoint y: 521, distance: 106.5
click at [1189, 521] on div "1 1 90 x 90 x 10mm Angle @ 3000mm $0.00 $0.00 $0.00 $0.00" at bounding box center [742, 533] width 1051 height 49
drag, startPoint x: 1189, startPoint y: 521, endPoint x: 1091, endPoint y: 529, distance: 98.5
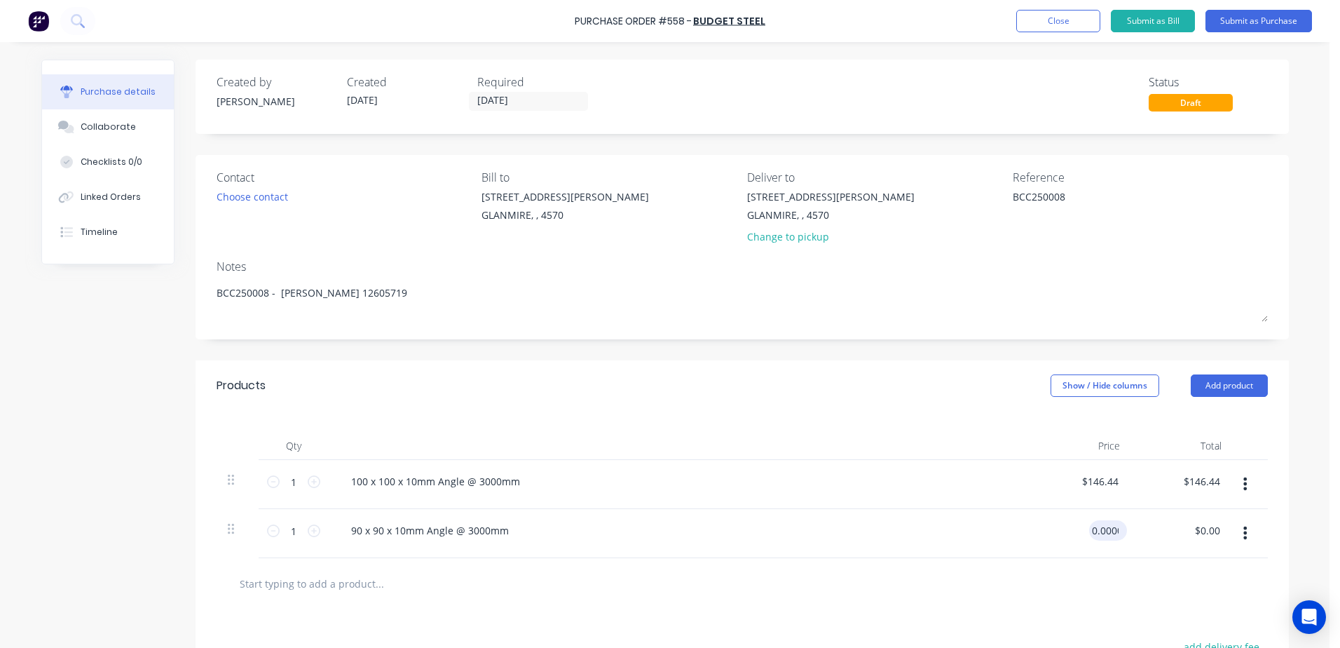
click at [1091, 529] on input "0.0000" at bounding box center [1105, 530] width 32 height 20
drag, startPoint x: 1079, startPoint y: 531, endPoint x: 1124, endPoint y: 529, distance: 44.9
click at [1124, 529] on div "0.0000 0.0000" at bounding box center [1081, 533] width 102 height 49
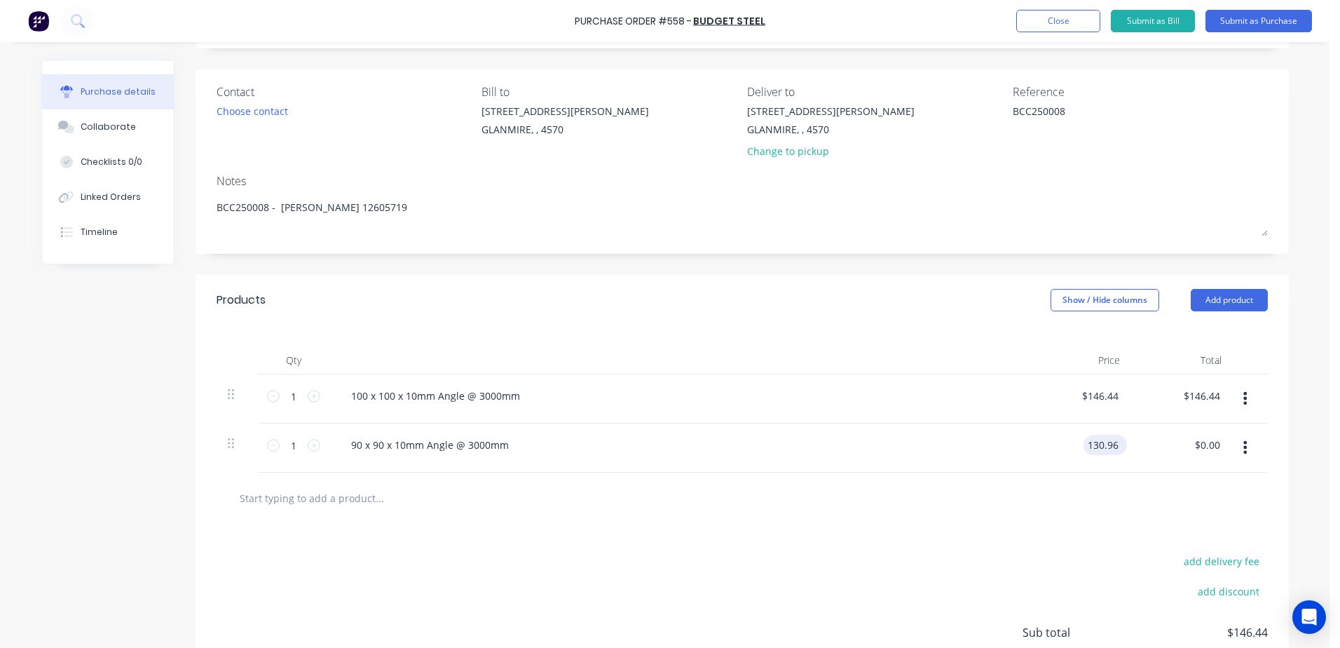
scroll to position [206, 0]
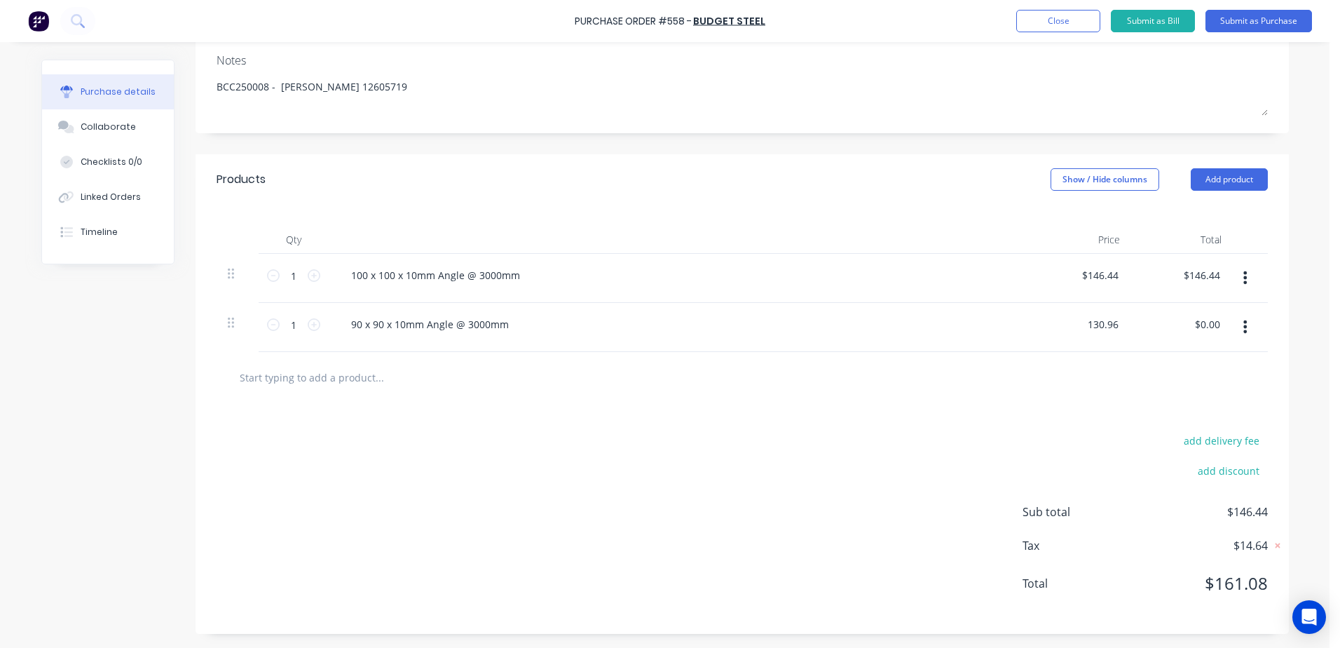
type input "$130.96"
click at [467, 358] on div at bounding box center [742, 377] width 1051 height 51
drag, startPoint x: 1079, startPoint y: 275, endPoint x: 1169, endPoint y: 267, distance: 90.1
click at [1169, 267] on div "1 1 100 x 100 x 10mm Angle @ 3000mm 146.44 146.44 $146.44 $146.44" at bounding box center [742, 278] width 1051 height 49
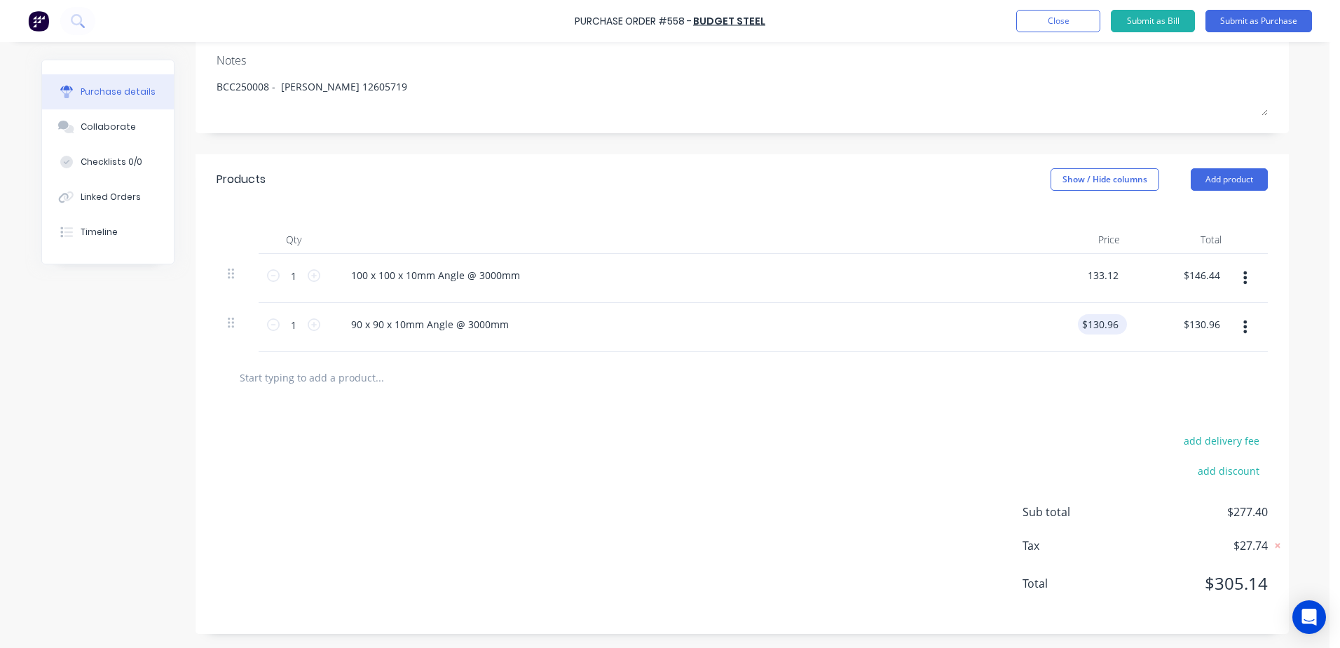
type input "$133.12"
drag, startPoint x: 1117, startPoint y: 322, endPoint x: 1124, endPoint y: 318, distance: 9.1
click at [1122, 319] on div "$130.96 $130.96" at bounding box center [1081, 327] width 102 height 49
drag, startPoint x: 1075, startPoint y: 322, endPoint x: 1193, endPoint y: 319, distance: 118.5
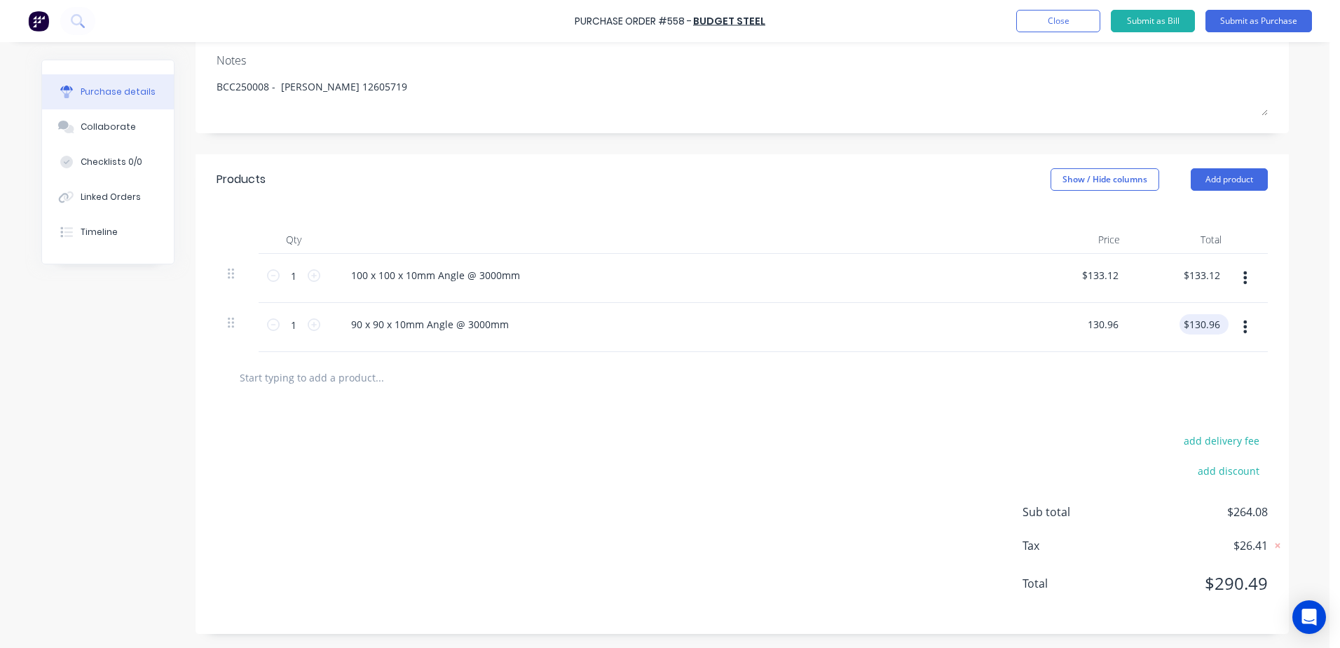
click at [1193, 319] on div "1 1 90 x 90 x 10mm Angle @ 3000mm 130.96 130.96 $130.96 $130.96" at bounding box center [742, 327] width 1051 height 49
type input "$119.05"
click at [503, 388] on input "text" at bounding box center [379, 377] width 280 height 28
drag, startPoint x: 1208, startPoint y: 323, endPoint x: 1233, endPoint y: 290, distance: 41.6
click at [1233, 290] on div "1 1 100 x 100 x 10mm Angle @ 3000mm $133.12 $133.12 $133.12 $133.12 1 1 90 x 90…" at bounding box center [742, 303] width 1051 height 98
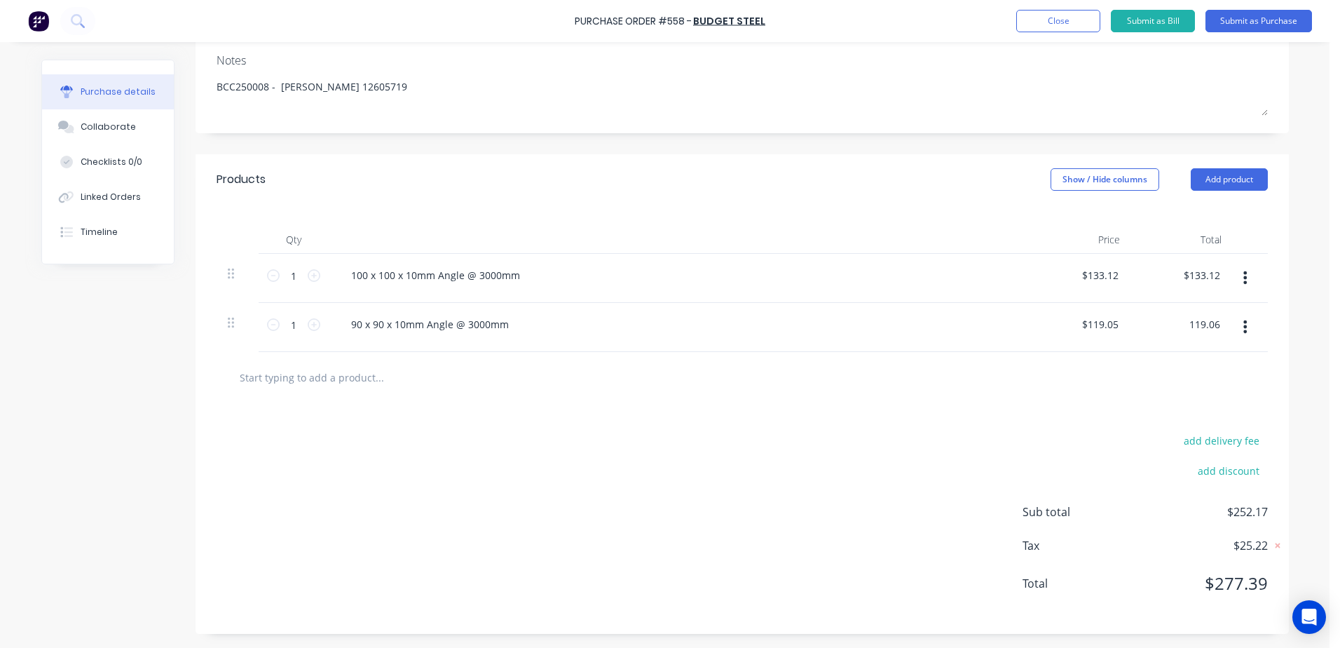
type input "119.06"
type input "$119.06"
click at [461, 373] on input "text" at bounding box center [379, 377] width 280 height 28
click at [1251, 30] on button "Submit as Purchase" at bounding box center [1259, 21] width 107 height 22
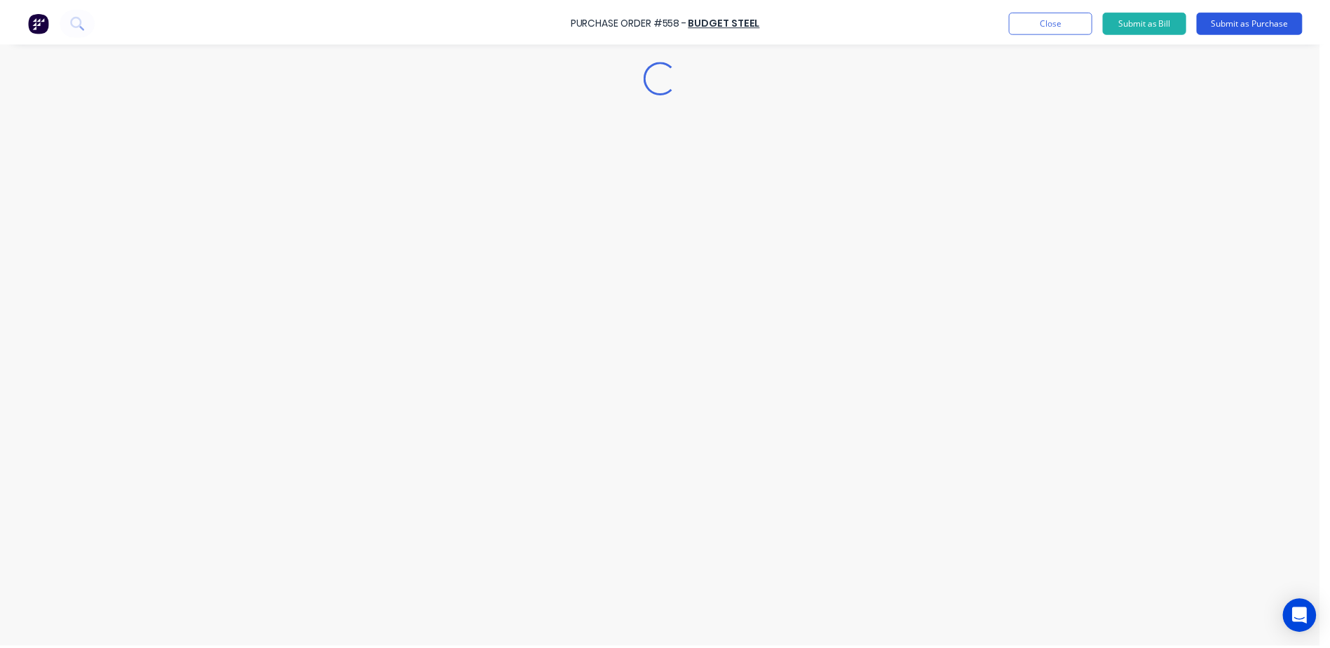
scroll to position [0, 0]
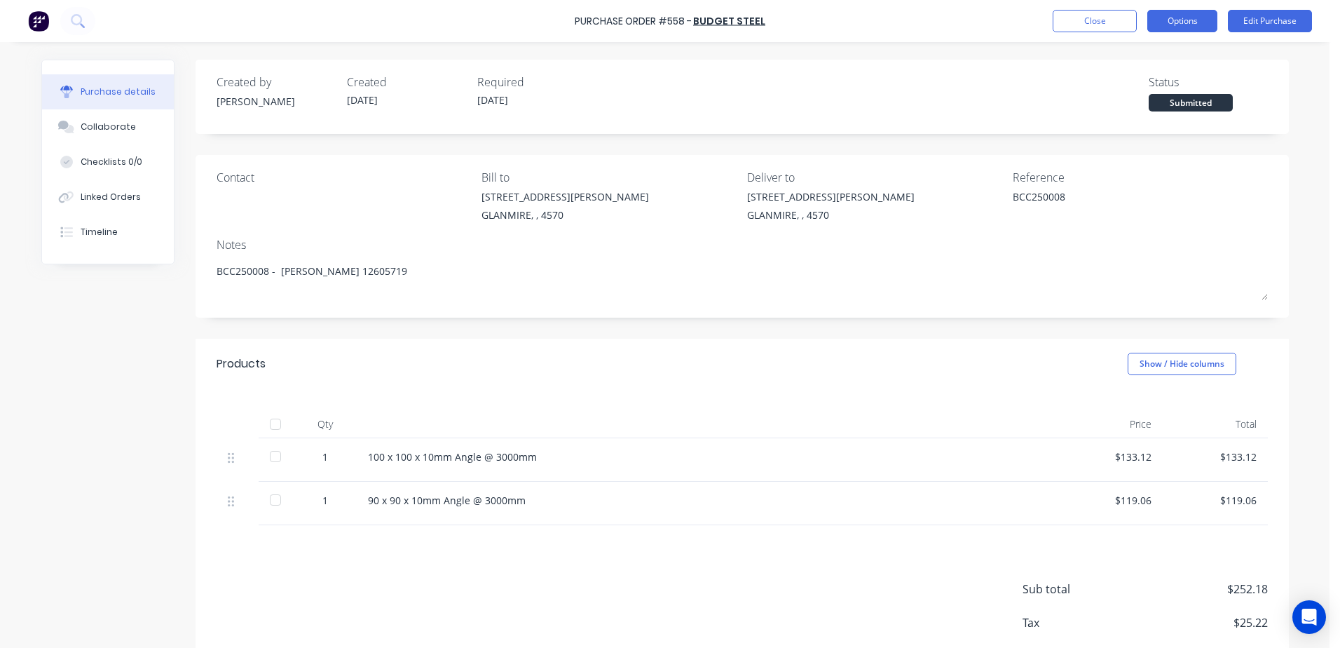
click at [1199, 20] on button "Options" at bounding box center [1182, 21] width 70 height 22
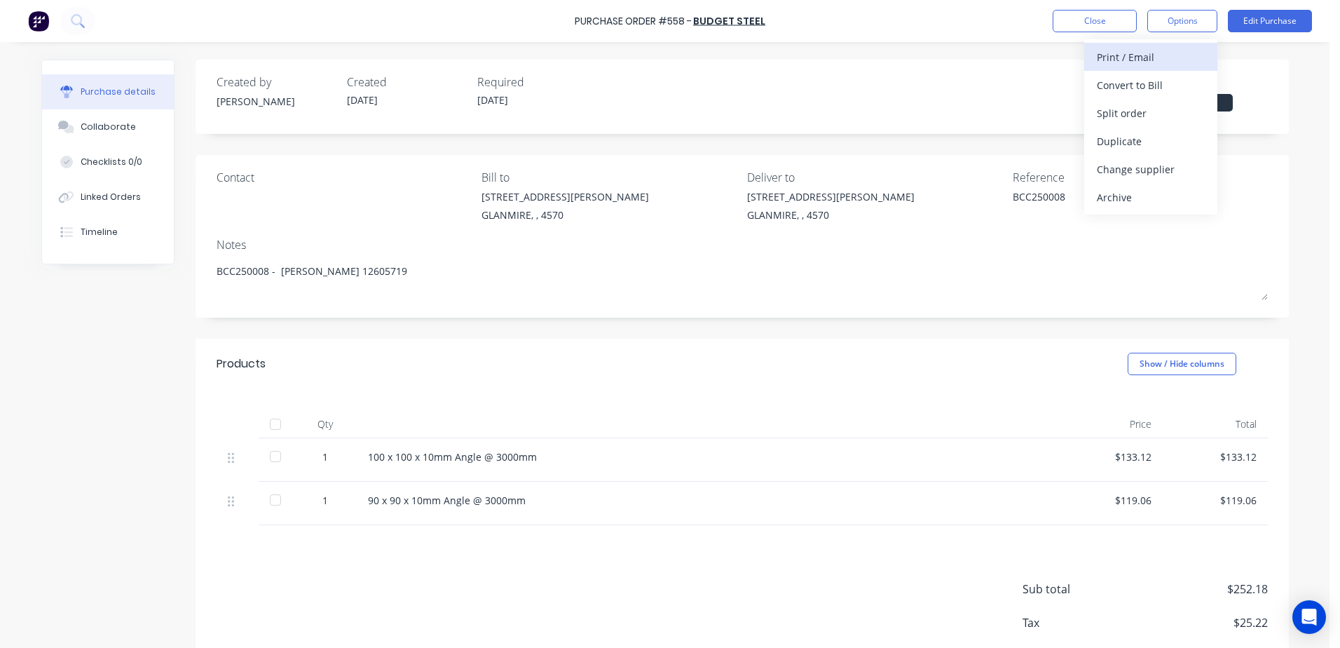
click at [1165, 61] on div "Print / Email" at bounding box center [1151, 57] width 108 height 20
click at [1153, 92] on div "With pricing" at bounding box center [1151, 85] width 108 height 20
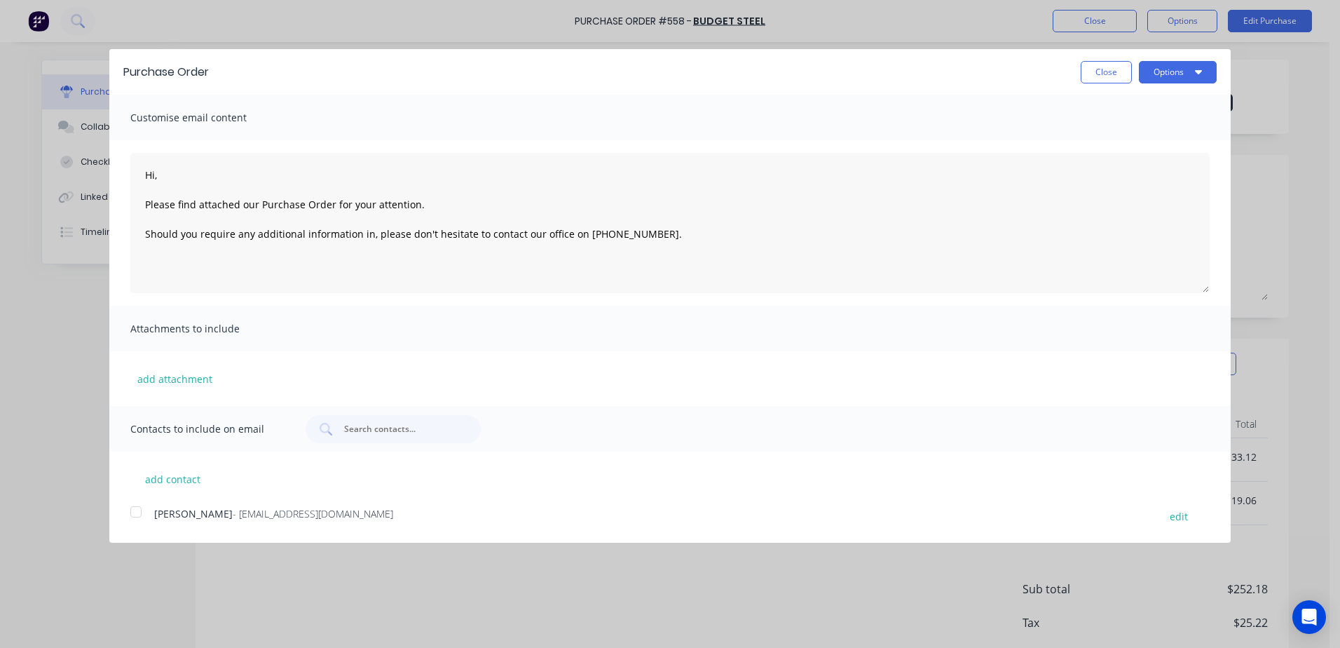
click at [137, 515] on div at bounding box center [136, 512] width 28 height 28
click at [1193, 76] on button "Options" at bounding box center [1178, 72] width 78 height 22
click at [1166, 132] on div "Email" at bounding box center [1150, 135] width 108 height 20
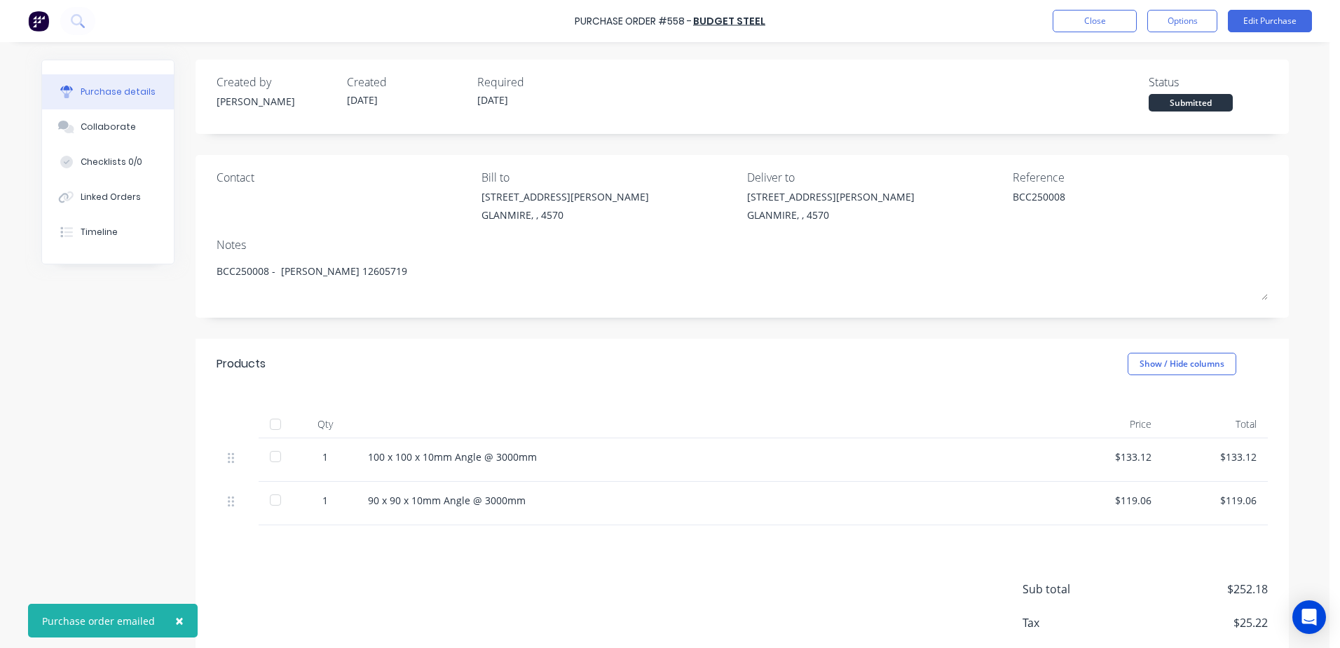
click at [1190, 22] on button "Options" at bounding box center [1182, 21] width 70 height 22
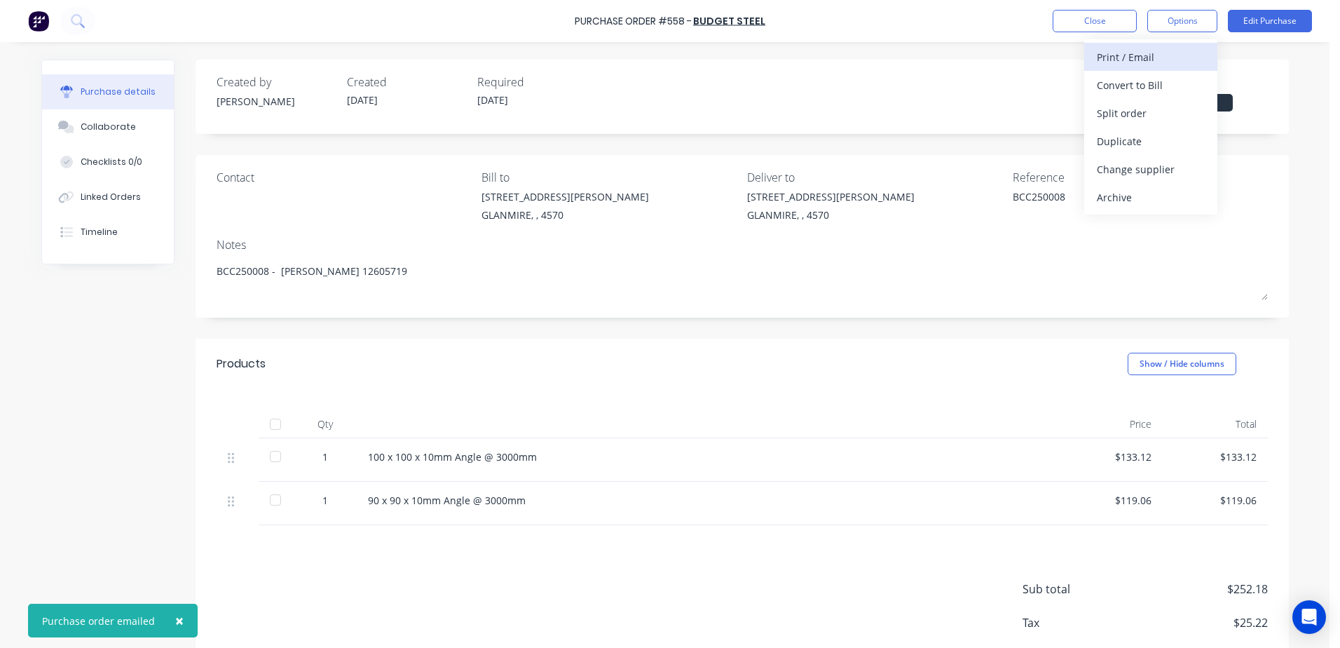
click at [1098, 53] on div "Print / Email" at bounding box center [1151, 57] width 108 height 20
click at [1131, 81] on div "With pricing" at bounding box center [1151, 85] width 108 height 20
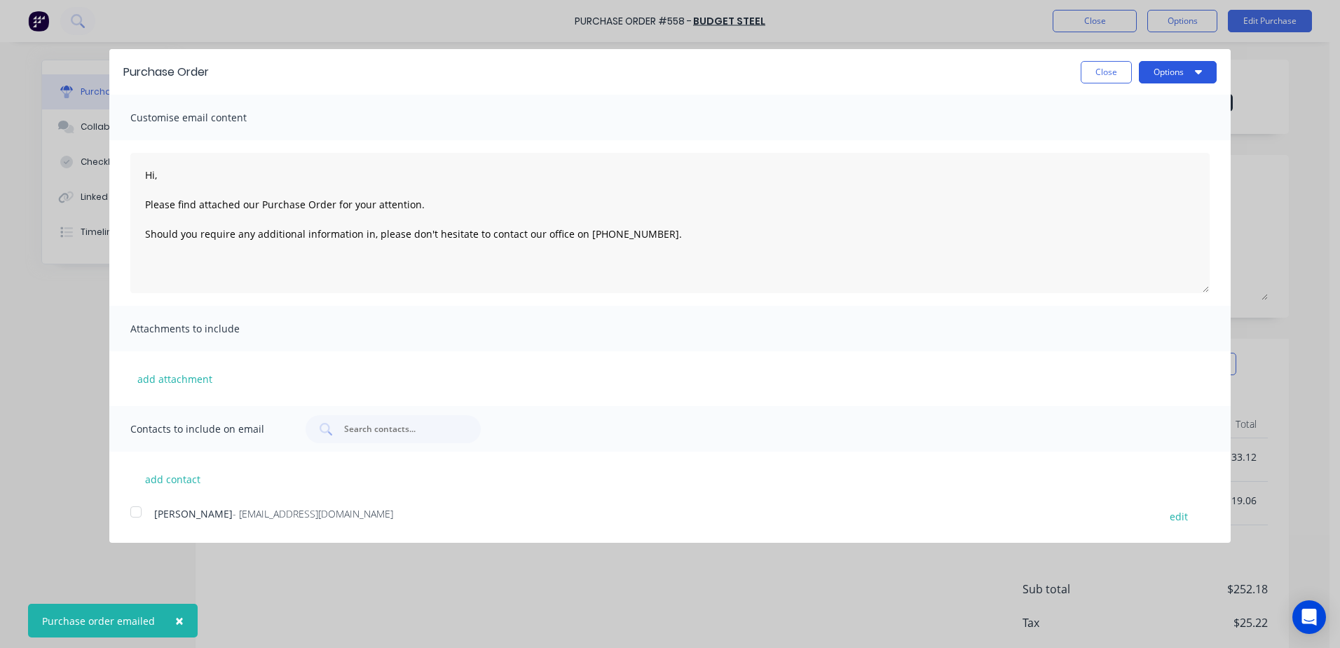
click at [1166, 77] on button "Options" at bounding box center [1178, 72] width 78 height 22
click at [1122, 109] on div "Print" at bounding box center [1150, 107] width 108 height 20
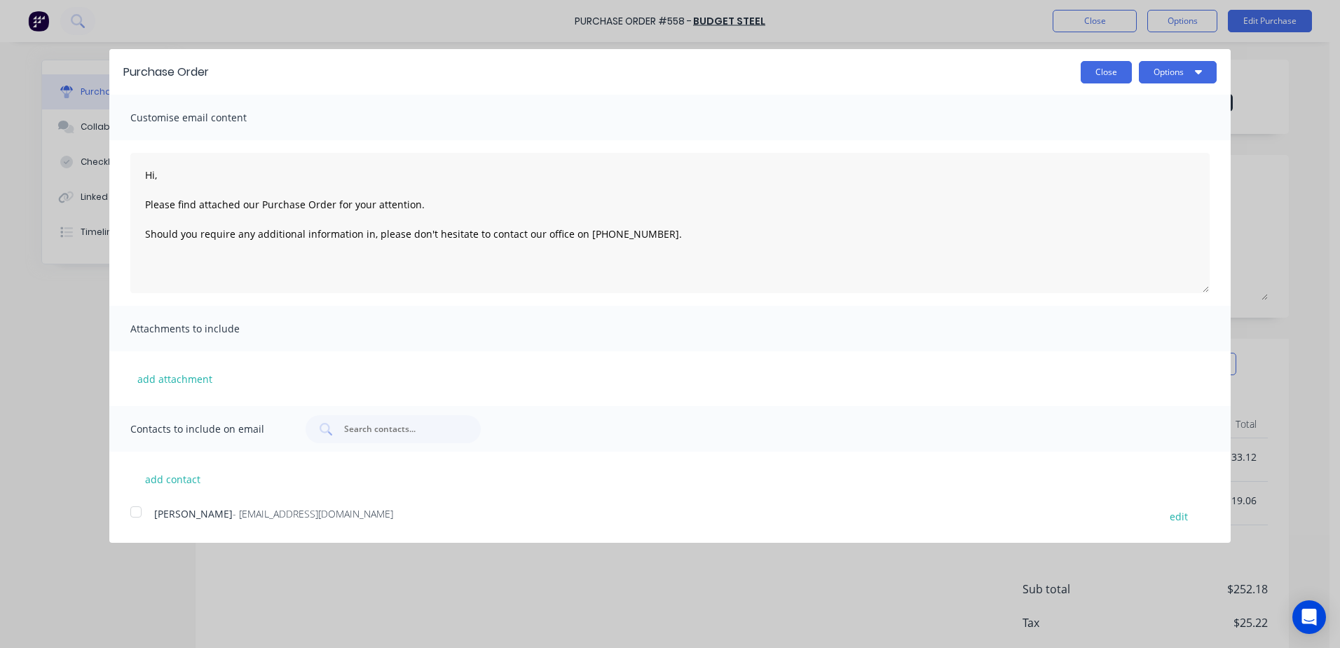
click at [1101, 79] on button "Close" at bounding box center [1106, 72] width 51 height 22
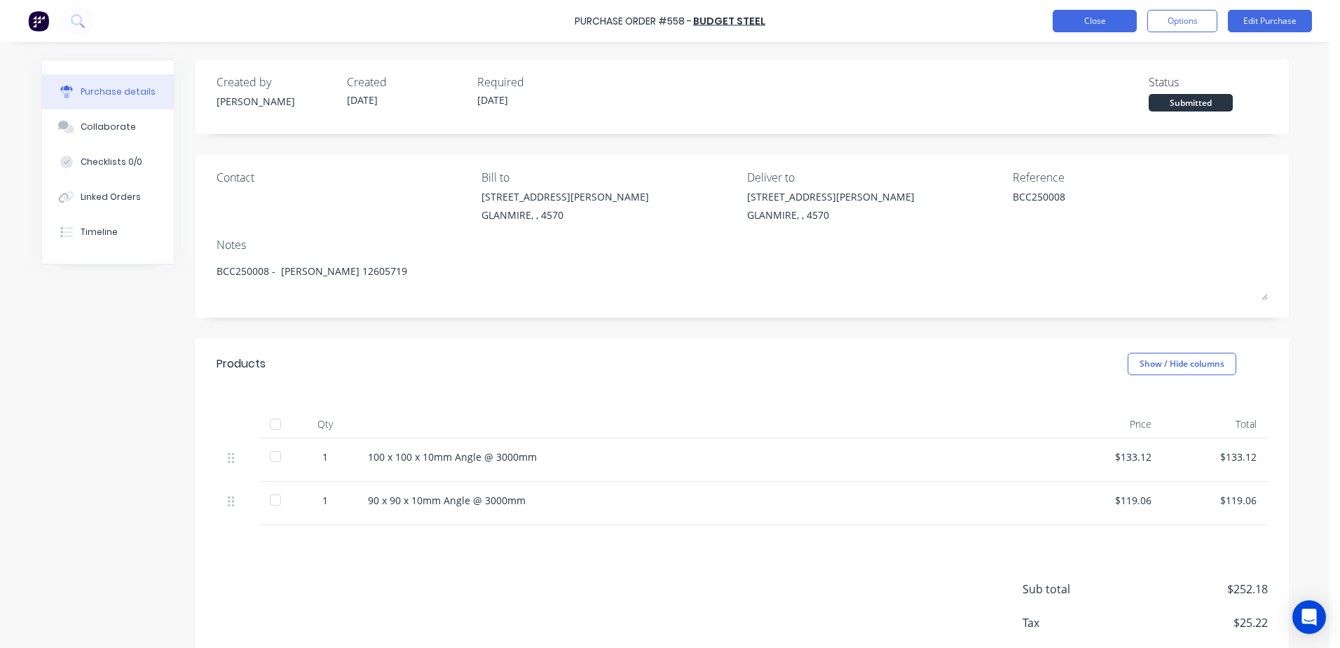
click at [1098, 27] on button "Close" at bounding box center [1095, 21] width 84 height 22
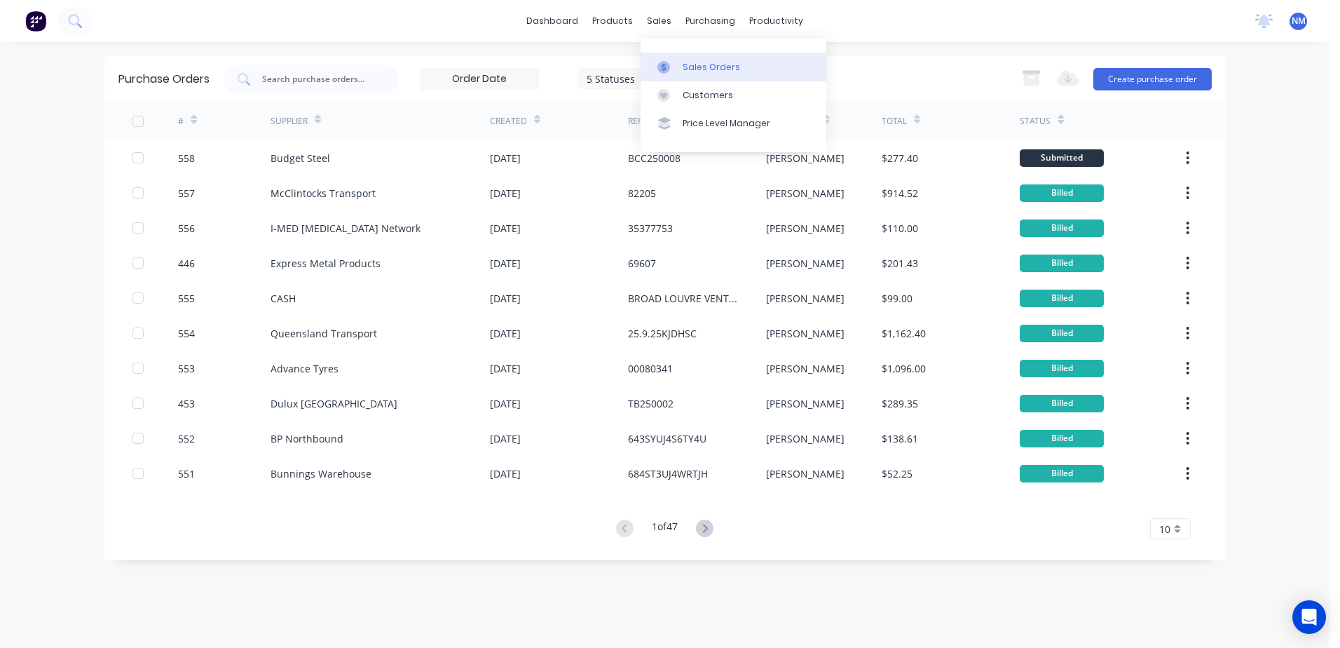
click at [701, 62] on div "Sales Orders" at bounding box center [711, 67] width 57 height 13
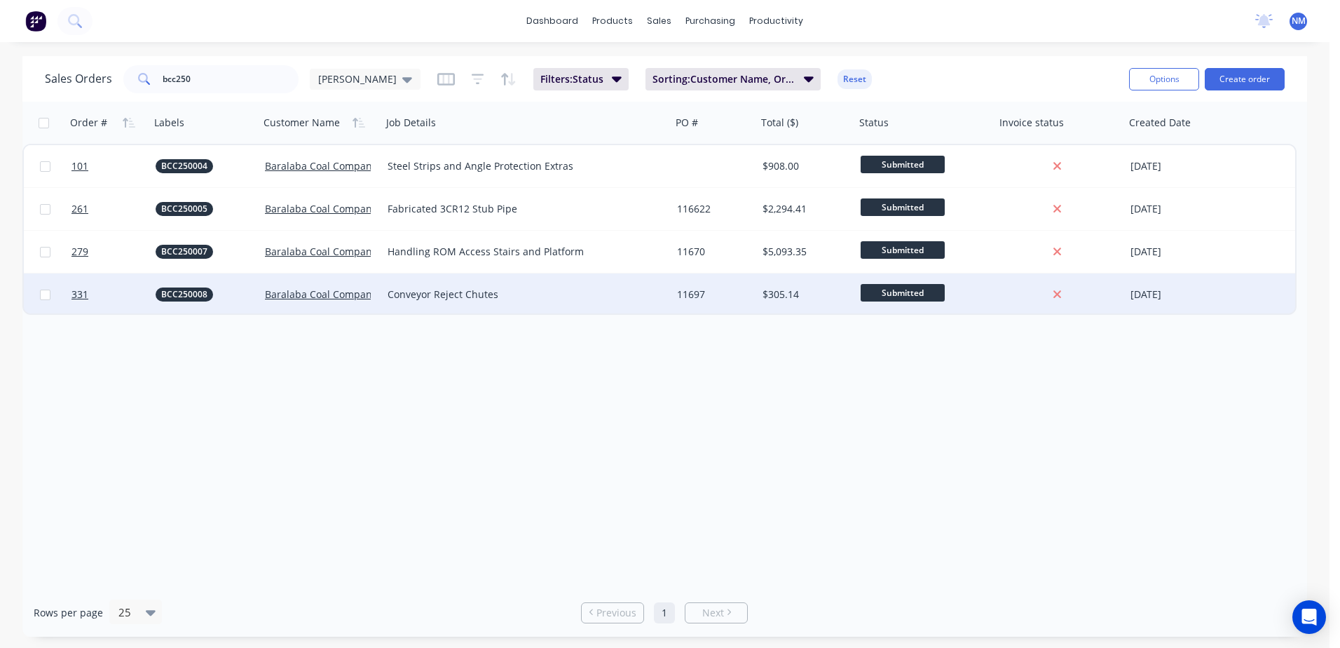
click at [529, 297] on div "Conveyor Reject Chutes" at bounding box center [520, 294] width 264 height 14
click at [721, 292] on div "11697" at bounding box center [712, 294] width 71 height 14
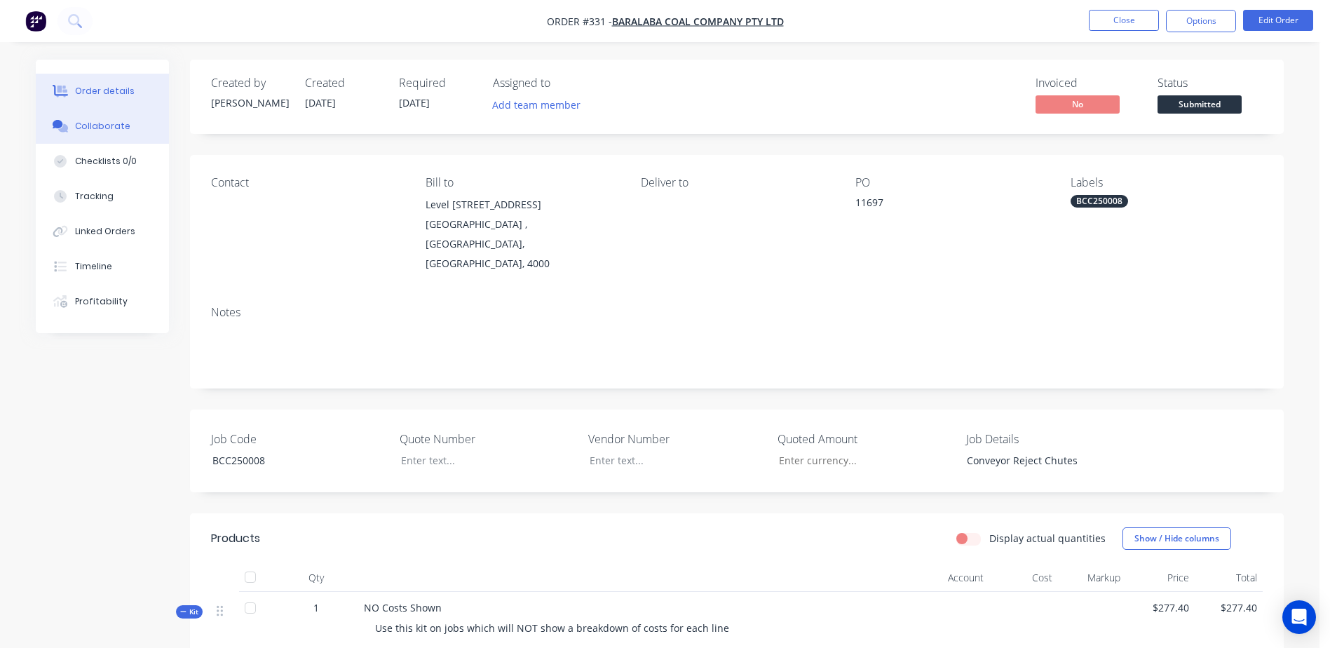
click at [111, 125] on div "Collaborate" at bounding box center [102, 126] width 55 height 13
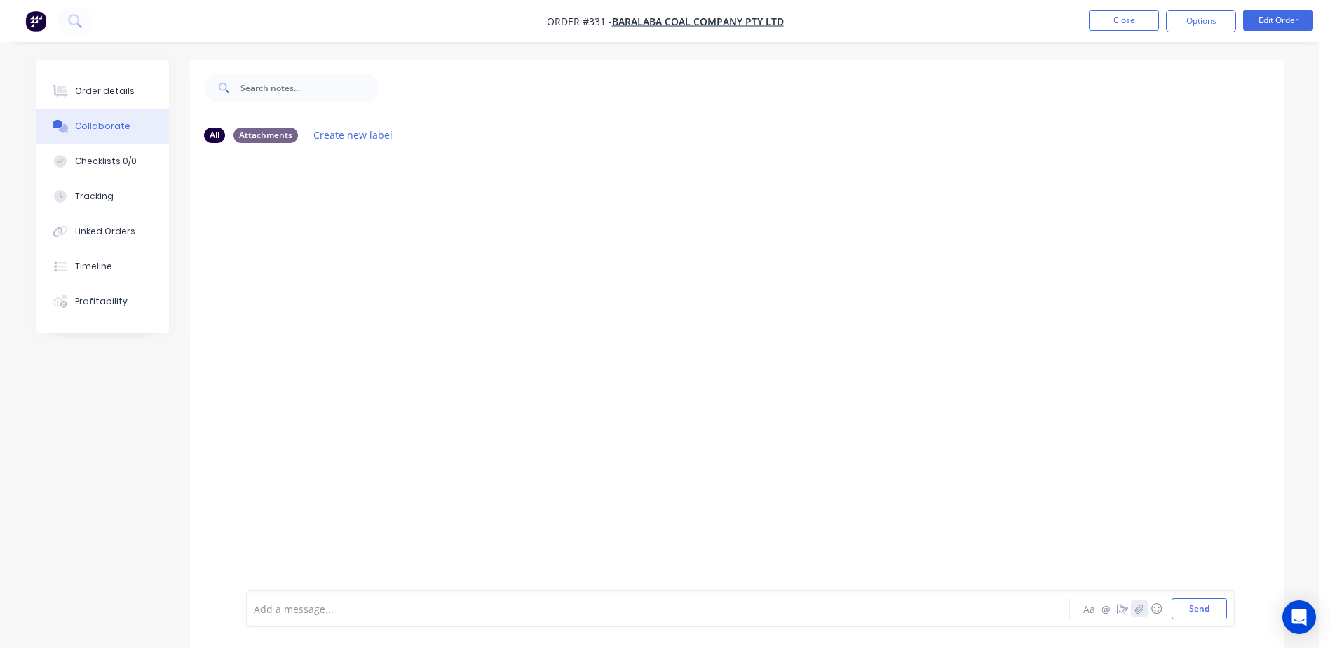
click at [1140, 613] on icon "button" at bounding box center [1139, 609] width 8 height 10
click at [1200, 606] on button "Send" at bounding box center [1198, 608] width 55 height 21
